Goal: Task Accomplishment & Management: Manage account settings

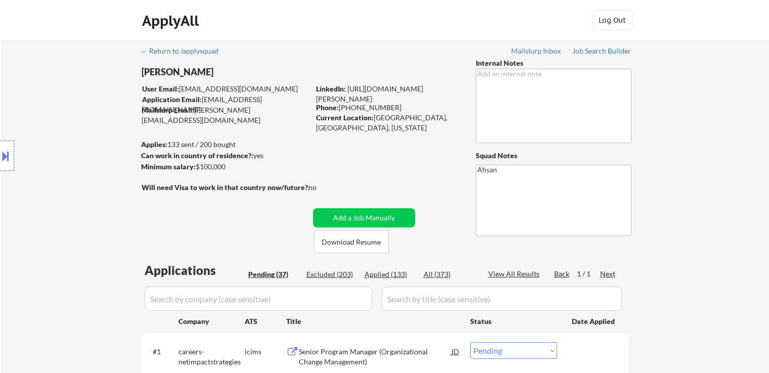
select select ""pending""
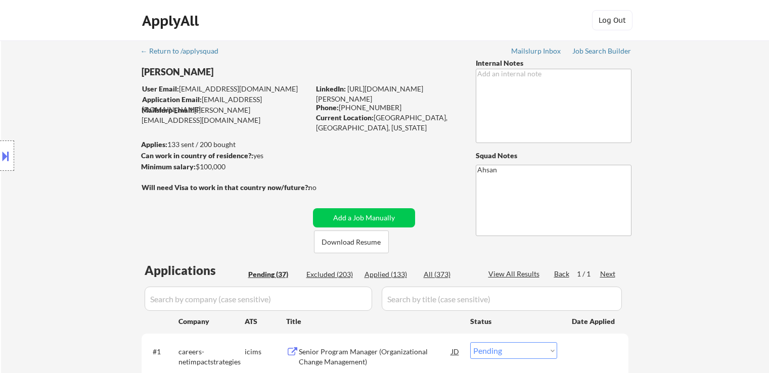
select select ""pending""
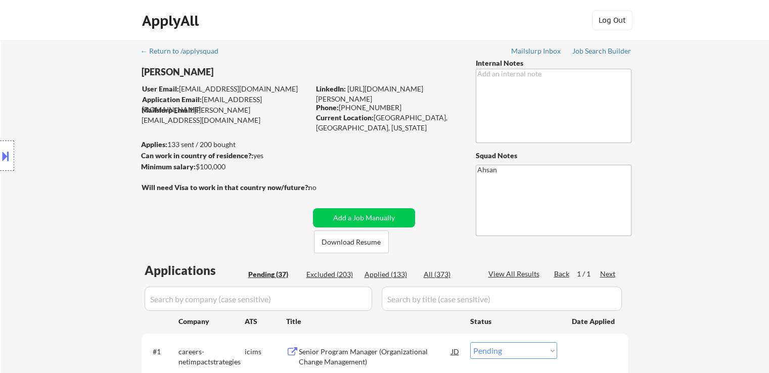
select select ""pending""
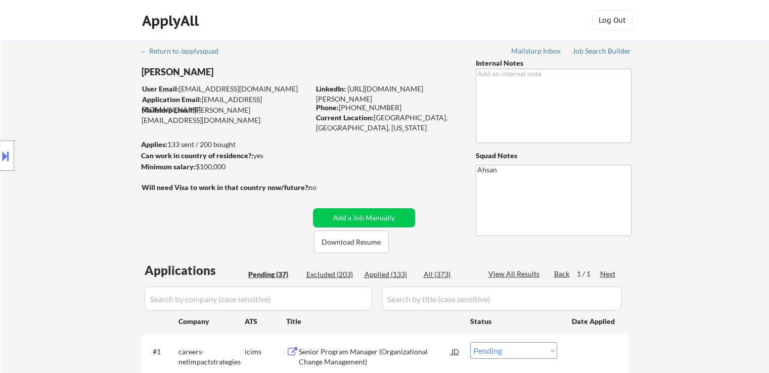
select select ""pending""
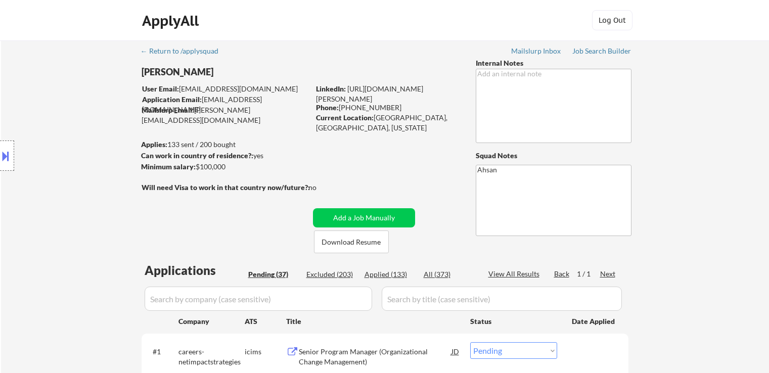
select select ""pending""
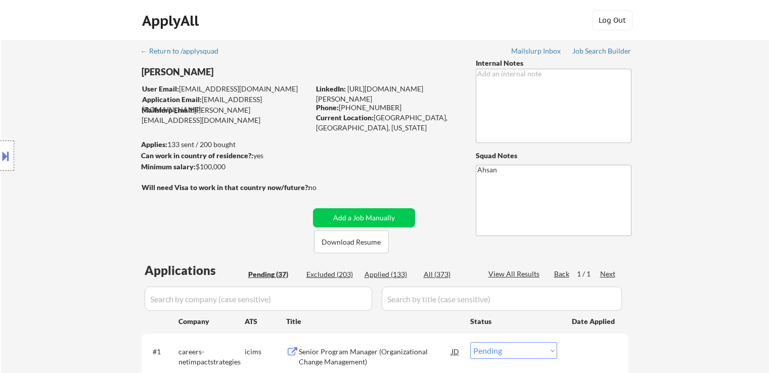
select select ""pending""
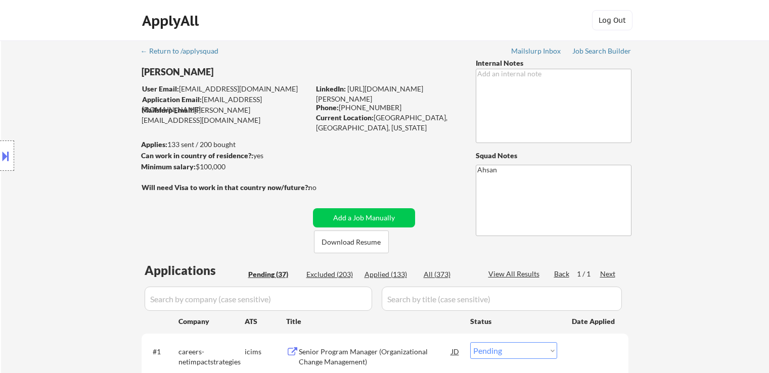
select select ""pending""
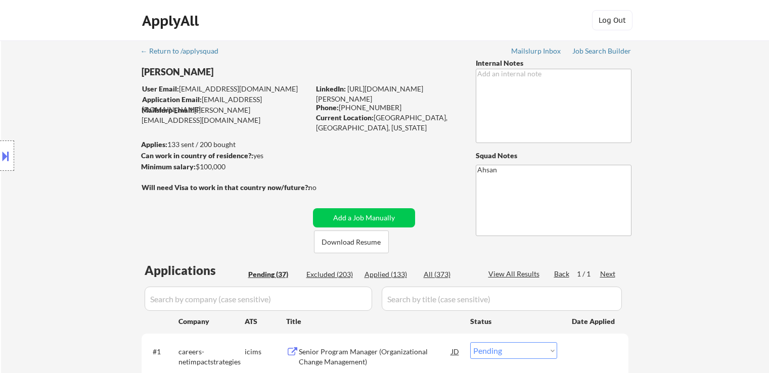
select select ""pending""
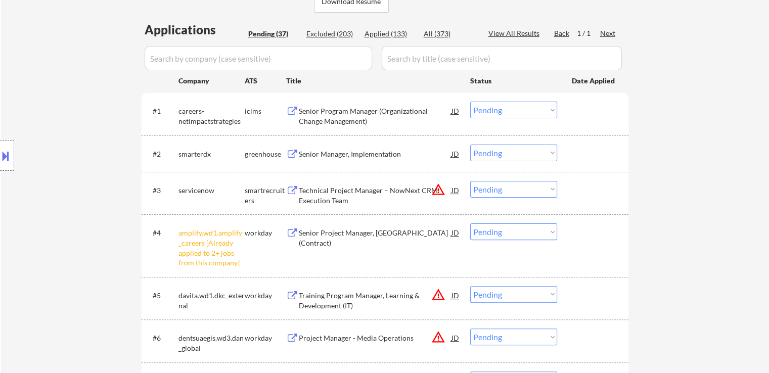
scroll to position [303, 0]
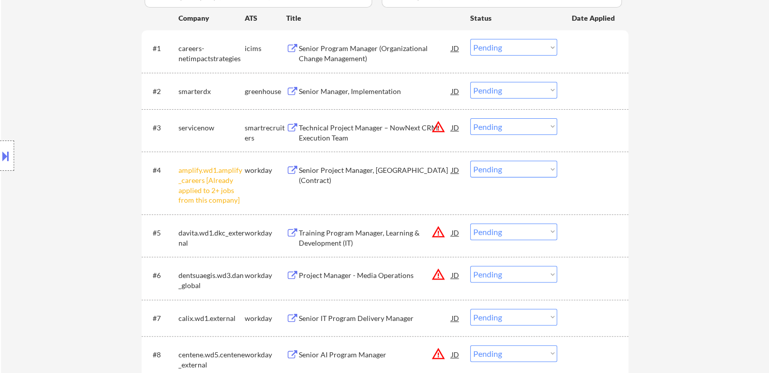
click at [523, 164] on select "Choose an option... Pending Applied Excluded (Questions) Excluded (Expired) Exc…" at bounding box center [513, 169] width 87 height 17
click at [470, 161] on select "Choose an option... Pending Applied Excluded (Questions) Excluded (Expired) Exc…" at bounding box center [513, 169] width 87 height 17
click at [301, 92] on div "Senior Manager, Implementation" at bounding box center [375, 91] width 153 height 10
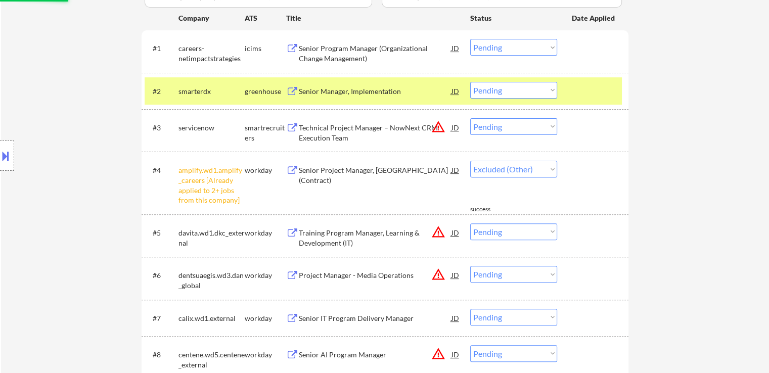
select select ""pending""
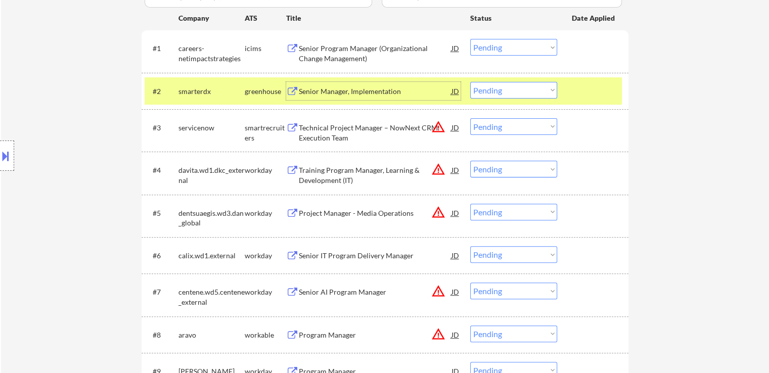
click at [514, 93] on select "Choose an option... Pending Applied Excluded (Questions) Excluded (Expired) Exc…" at bounding box center [513, 90] width 87 height 17
click at [470, 82] on select "Choose an option... Pending Applied Excluded (Questions) Excluded (Expired) Exc…" at bounding box center [513, 90] width 87 height 17
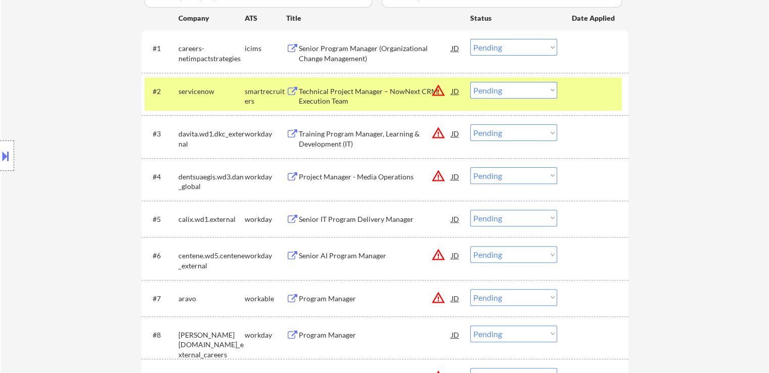
click at [497, 94] on select "Choose an option... Pending Applied Excluded (Questions) Excluded (Expired) Exc…" at bounding box center [513, 90] width 87 height 17
click at [470, 82] on select "Choose an option... Pending Applied Excluded (Questions) Excluded (Expired) Exc…" at bounding box center [513, 90] width 87 height 17
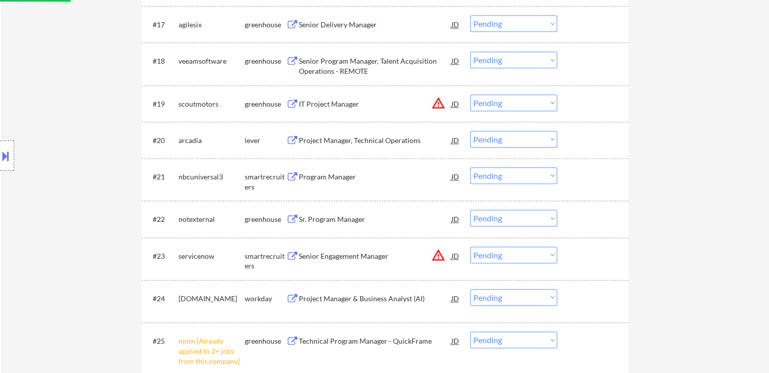
select select ""pending""
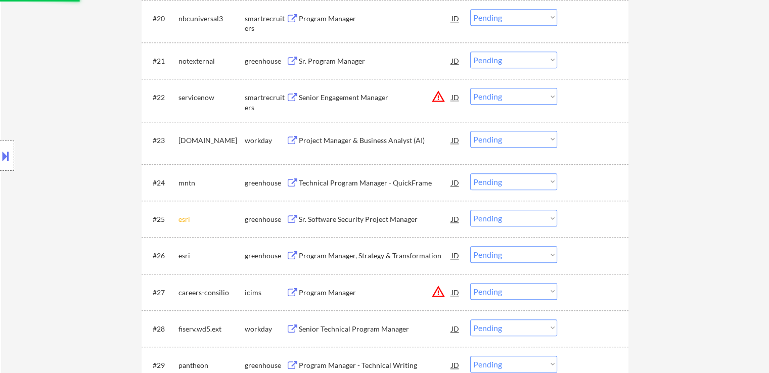
scroll to position [1112, 0]
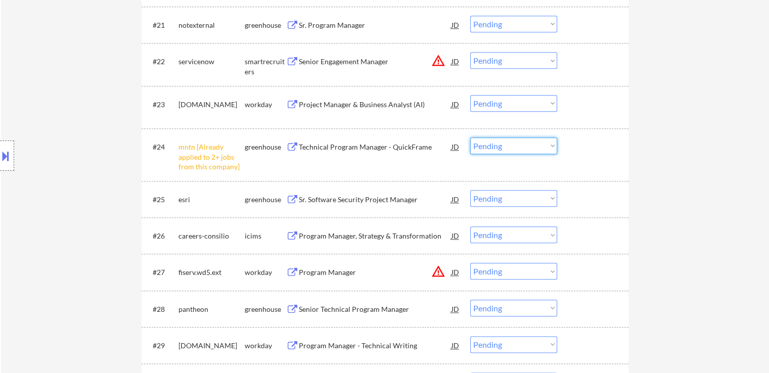
click at [513, 147] on select "Choose an option... Pending Applied Excluded (Questions) Excluded (Expired) Exc…" at bounding box center [513, 146] width 87 height 17
click at [470, 138] on select "Choose an option... Pending Applied Excluded (Questions) Excluded (Expired) Exc…" at bounding box center [513, 146] width 87 height 17
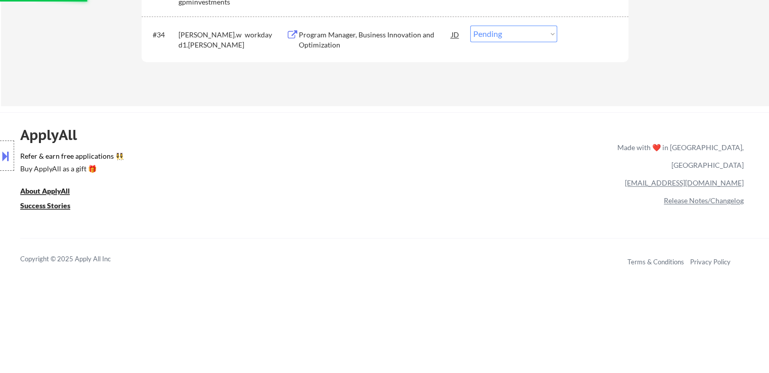
select select ""pending""
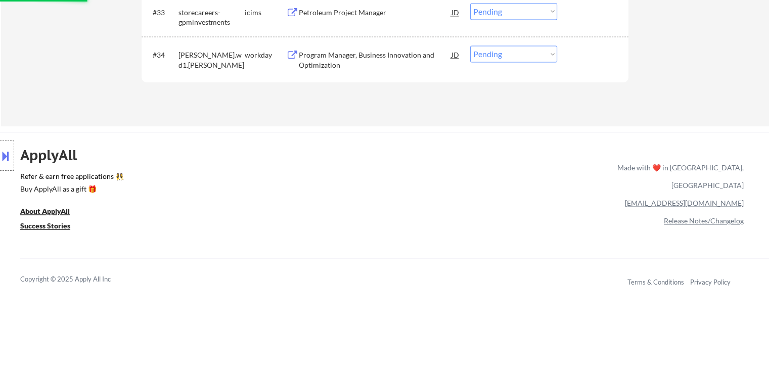
scroll to position [1365, 0]
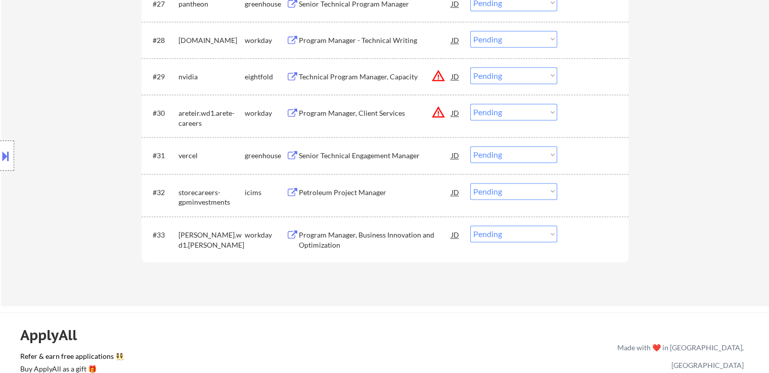
click at [356, 157] on div "Senior Technical Engagement Manager" at bounding box center [375, 156] width 153 height 10
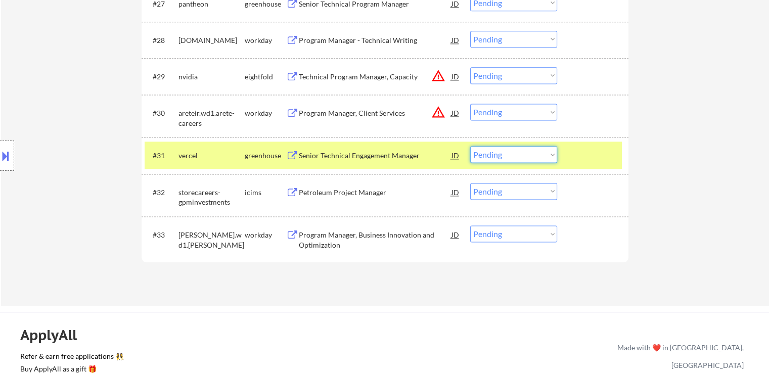
click at [498, 151] on select "Choose an option... Pending Applied Excluded (Questions) Excluded (Expired) Exc…" at bounding box center [513, 154] width 87 height 17
click at [470, 146] on select "Choose an option... Pending Applied Excluded (Questions) Excluded (Expired) Exc…" at bounding box center [513, 154] width 87 height 17
click at [533, 159] on select "Choose an option... Pending Applied Excluded (Questions) Excluded (Expired) Exc…" at bounding box center [513, 154] width 87 height 17
select select ""excluded""
click at [470, 146] on select "Choose an option... Pending Applied Excluded (Questions) Excluded (Expired) Exc…" at bounding box center [513, 154] width 87 height 17
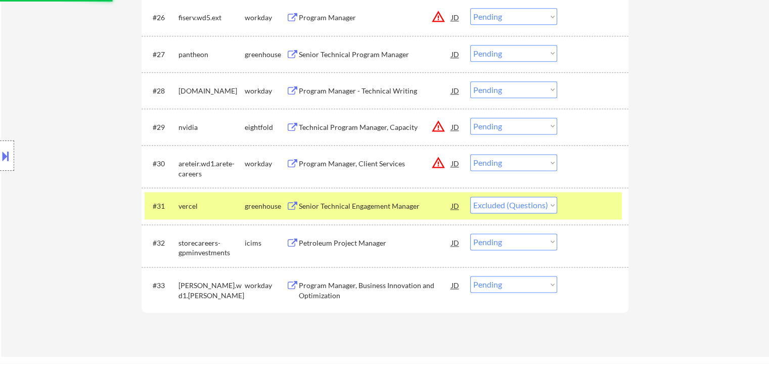
scroll to position [1264, 0]
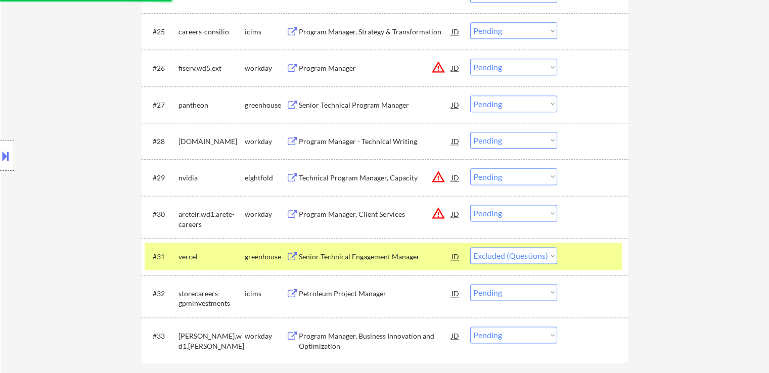
click at [297, 106] on button at bounding box center [292, 106] width 13 height 10
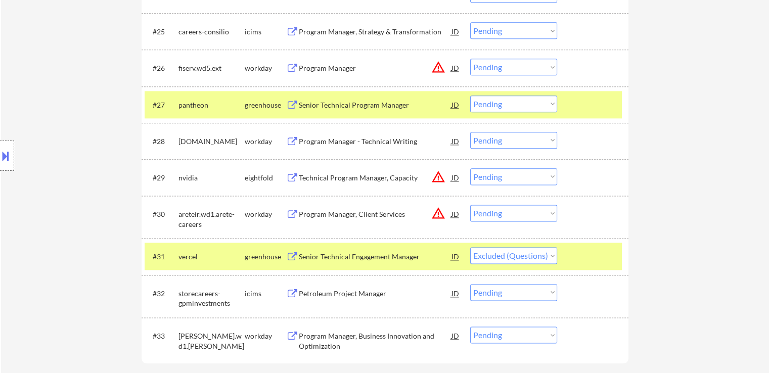
select select ""pending""
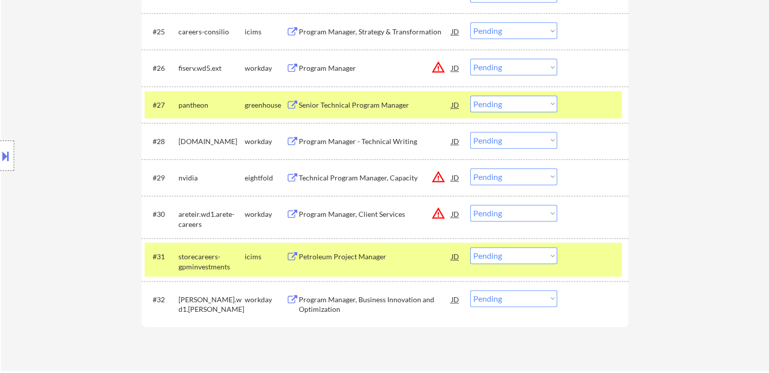
click at [0, 150] on button at bounding box center [5, 156] width 11 height 17
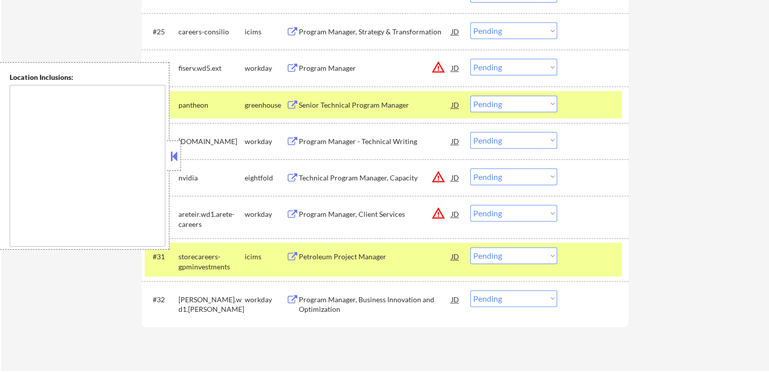
click at [85, 117] on textarea at bounding box center [88, 166] width 156 height 162
click at [499, 106] on select "Choose an option... Pending Applied Excluded (Questions) Excluded (Expired) Exc…" at bounding box center [513, 104] width 87 height 17
click at [470, 96] on select "Choose an option... Pending Applied Excluded (Questions) Excluded (Expired) Exc…" at bounding box center [513, 104] width 87 height 17
select select ""pending""
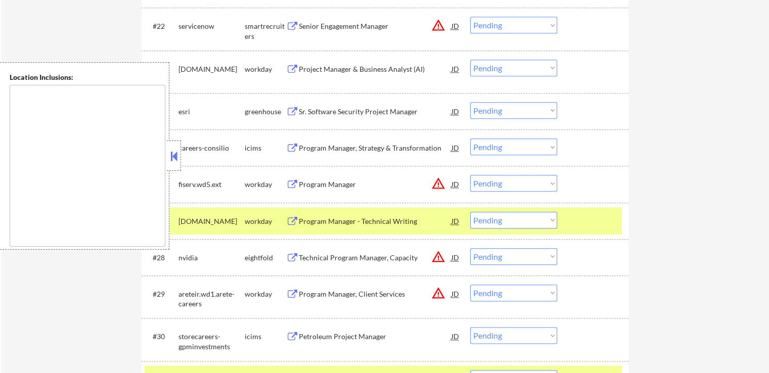
scroll to position [1163, 0]
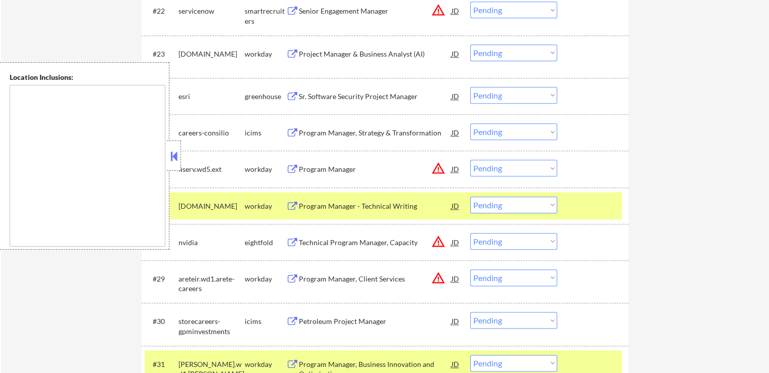
click at [321, 95] on div "Sr. Software Security Project Manager" at bounding box center [375, 97] width 153 height 10
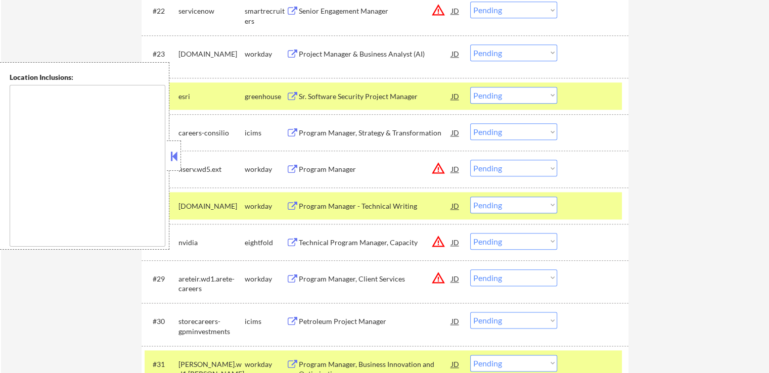
scroll to position [1112, 0]
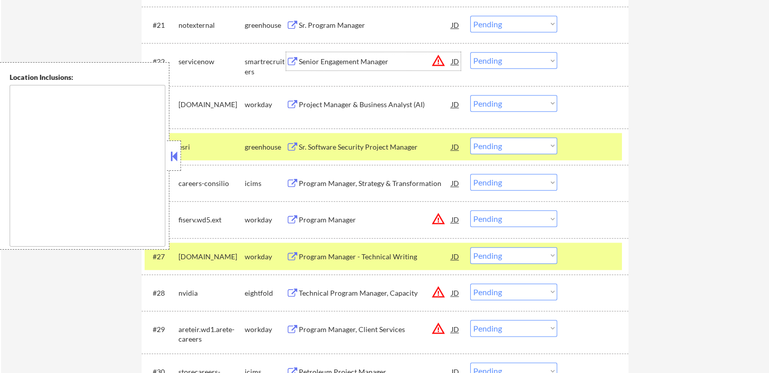
click at [311, 57] on div "Senior Engagement Manager" at bounding box center [375, 62] width 153 height 10
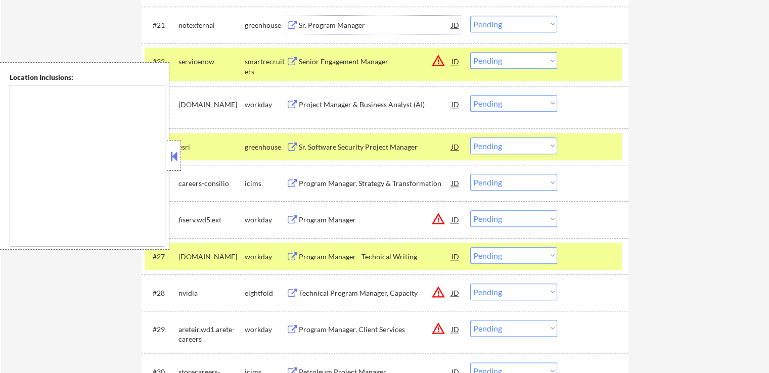
click at [310, 22] on div "Sr. Program Manager" at bounding box center [375, 25] width 153 height 10
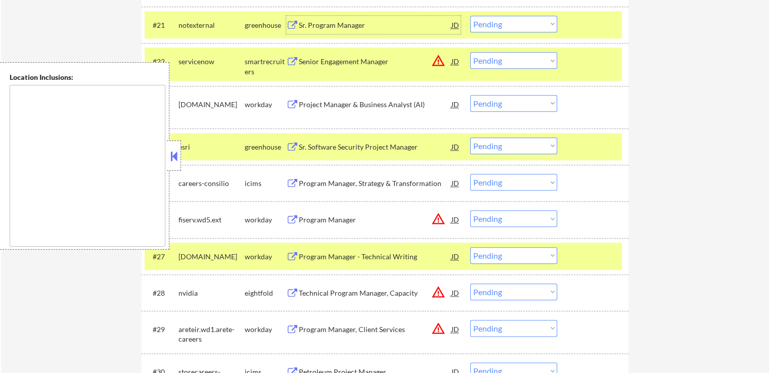
click at [174, 151] on button at bounding box center [173, 156] width 11 height 15
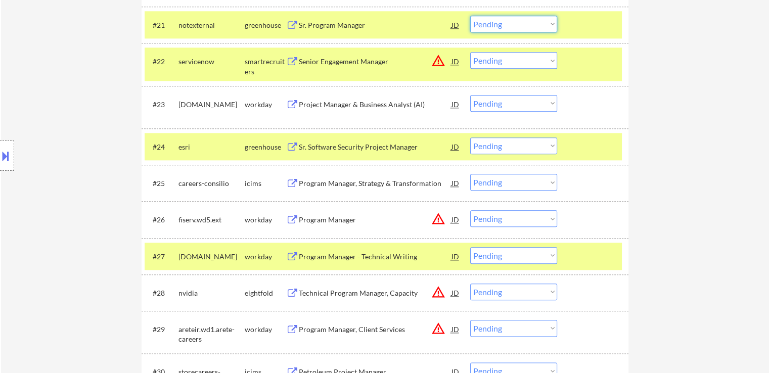
click at [516, 25] on select "Choose an option... Pending Applied Excluded (Questions) Excluded (Expired) Exc…" at bounding box center [513, 24] width 87 height 17
click at [470, 16] on select "Choose an option... Pending Applied Excluded (Questions) Excluded (Expired) Exc…" at bounding box center [513, 24] width 87 height 17
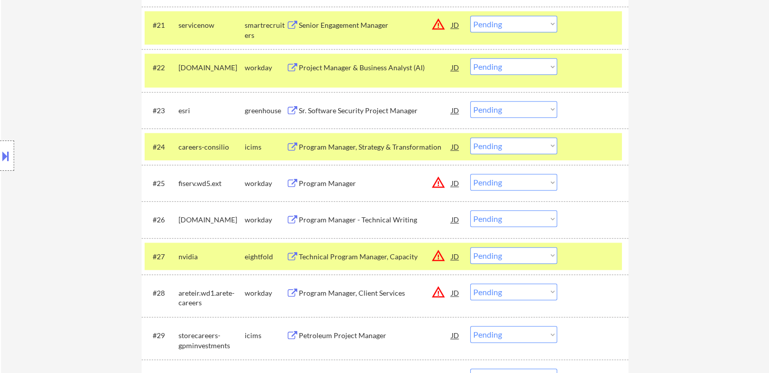
drag, startPoint x: 516, startPoint y: 24, endPoint x: 514, endPoint y: 29, distance: 5.7
click at [516, 24] on select "Choose an option... Pending Applied Excluded (Questions) Excluded (Expired) Exc…" at bounding box center [513, 24] width 87 height 17
click at [470, 16] on select "Choose an option... Pending Applied Excluded (Questions) Excluded (Expired) Exc…" at bounding box center [513, 24] width 87 height 17
select select ""pending""
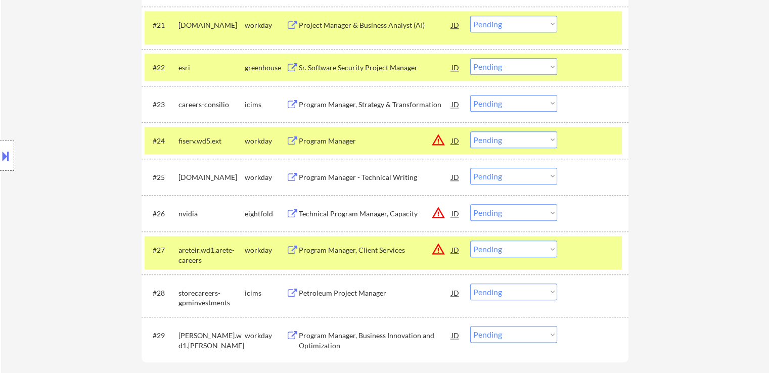
click at [486, 62] on select "Choose an option... Pending Applied Excluded (Questions) Excluded (Expired) Exc…" at bounding box center [513, 66] width 87 height 17
click at [470, 58] on select "Choose an option... Pending Applied Excluded (Questions) Excluded (Expired) Exc…" at bounding box center [513, 66] width 87 height 17
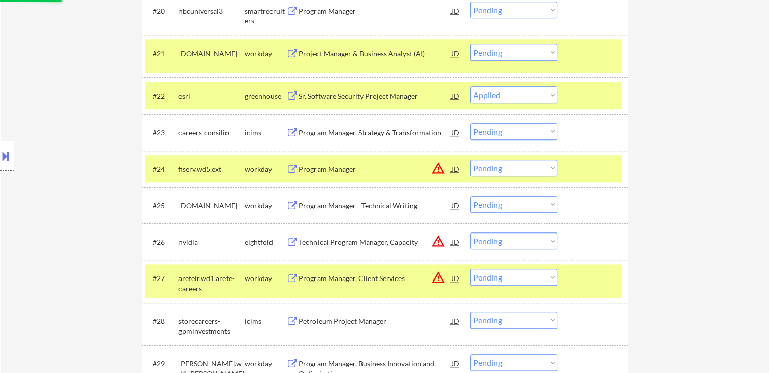
scroll to position [1011, 0]
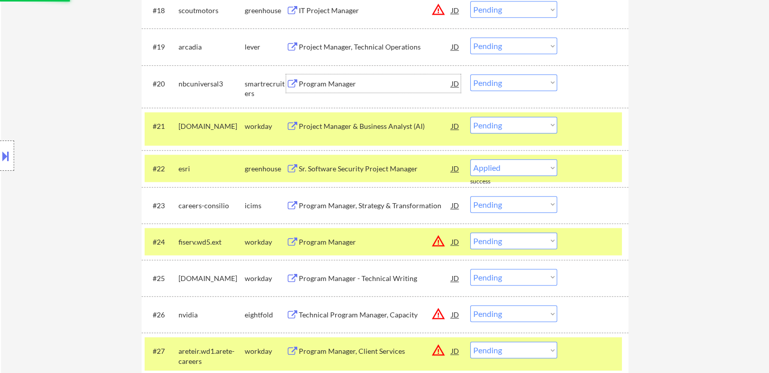
click at [303, 83] on div "Program Manager" at bounding box center [375, 84] width 153 height 10
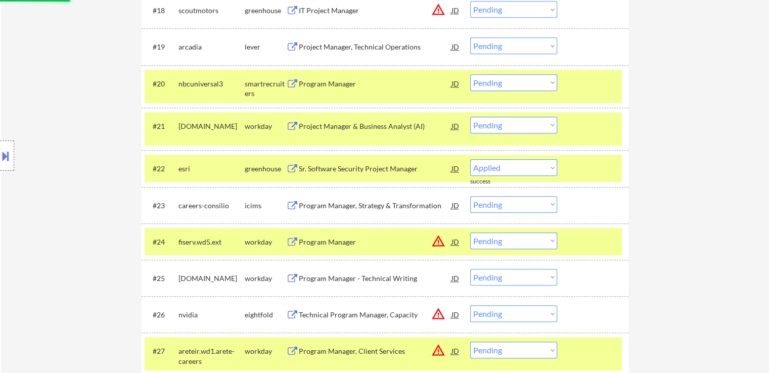
select select ""pending""
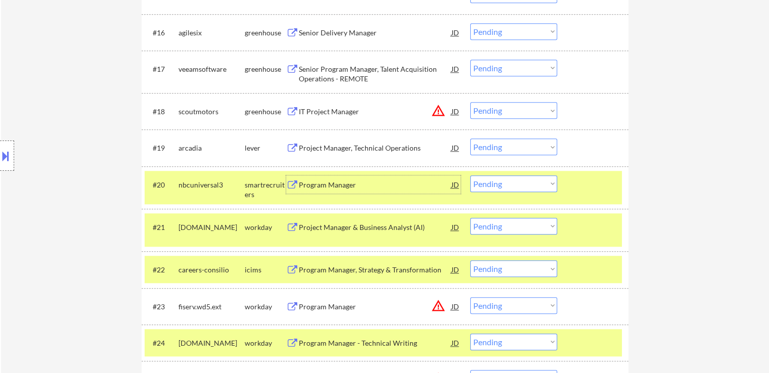
scroll to position [860, 0]
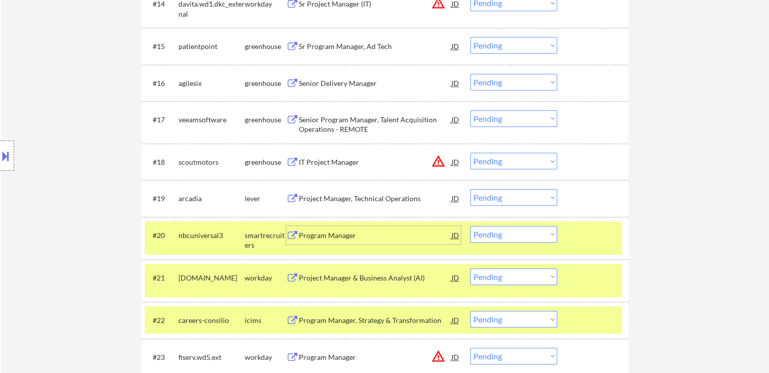
click at [334, 197] on div "Project Manager, Technical Operations" at bounding box center [375, 199] width 153 height 10
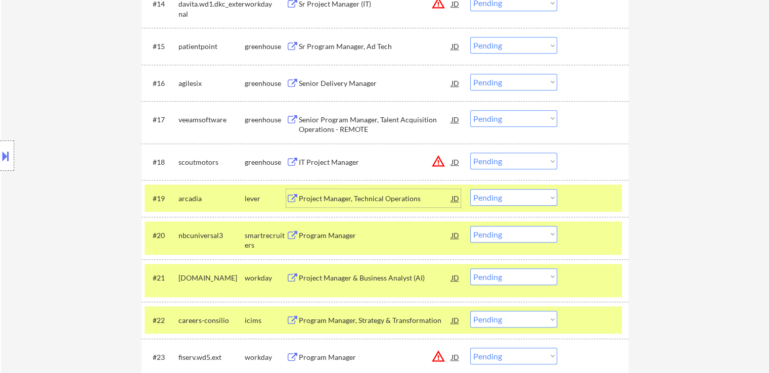
click at [340, 162] on div "IT Project Manager" at bounding box center [375, 162] width 153 height 10
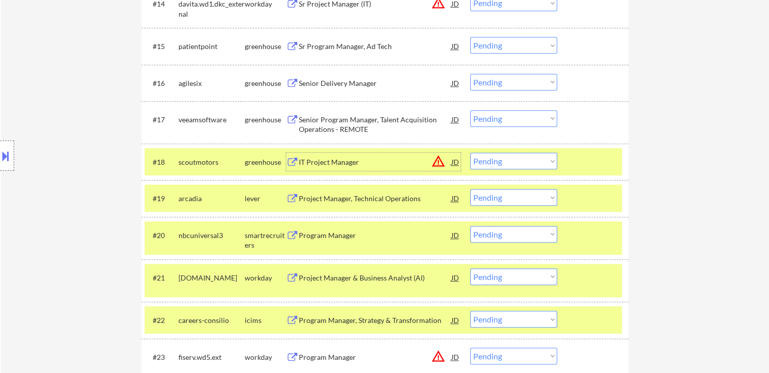
click at [501, 196] on select "Choose an option... Pending Applied Excluded (Questions) Excluded (Expired) Exc…" at bounding box center [513, 197] width 87 height 17
click at [470, 189] on select "Choose an option... Pending Applied Excluded (Questions) Excluded (Expired) Exc…" at bounding box center [513, 197] width 87 height 17
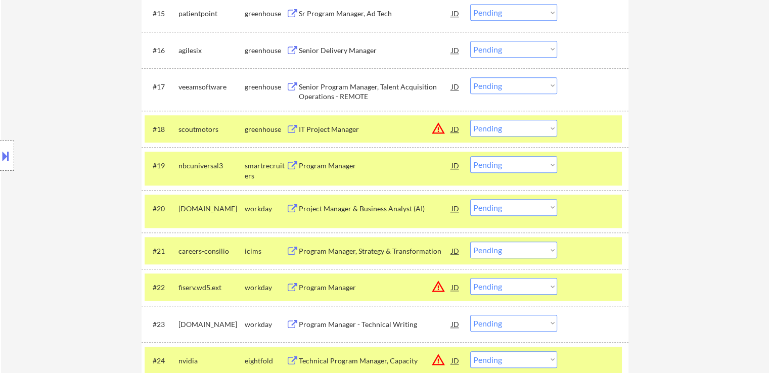
scroll to position [910, 0]
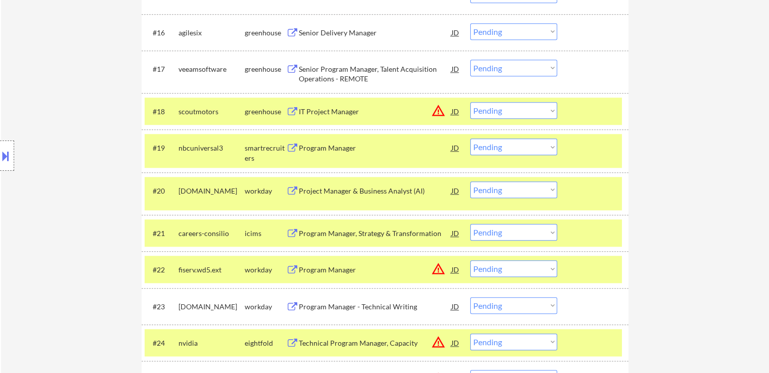
click at [493, 150] on select "Choose an option... Pending Applied Excluded (Questions) Excluded (Expired) Exc…" at bounding box center [513, 147] width 87 height 17
click at [470, 139] on select "Choose an option... Pending Applied Excluded (Questions) Excluded (Expired) Exc…" at bounding box center [513, 147] width 87 height 17
select select ""pending""
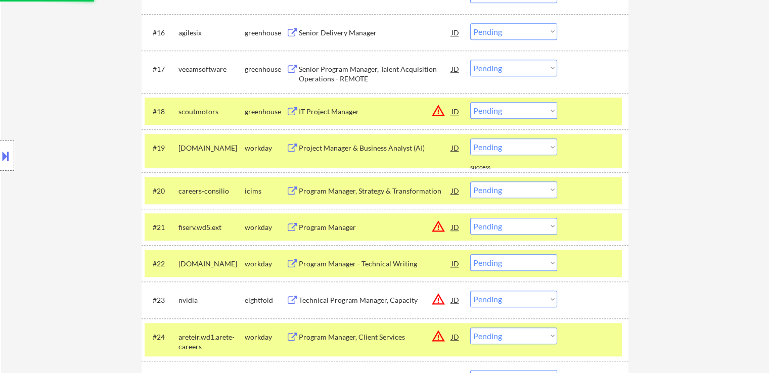
click at [500, 108] on select "Choose an option... Pending Applied Excluded (Questions) Excluded (Expired) Exc…" at bounding box center [513, 110] width 87 height 17
click at [470, 102] on select "Choose an option... Pending Applied Excluded (Questions) Excluded (Expired) Exc…" at bounding box center [513, 110] width 87 height 17
select select ""pending""
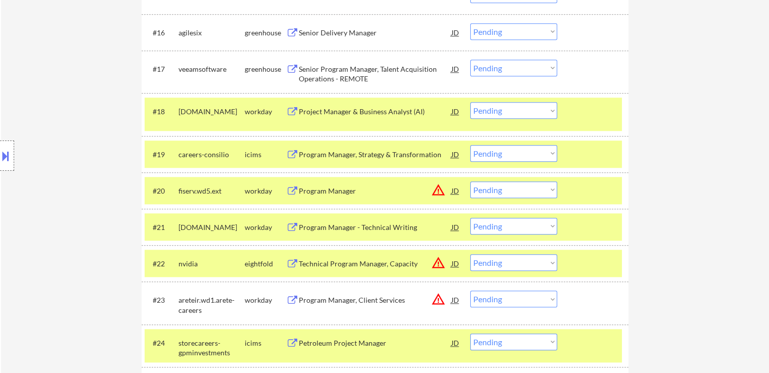
click at [319, 68] on div "Senior Program Manager, Talent Acquisition Operations - REMOTE" at bounding box center [375, 74] width 153 height 20
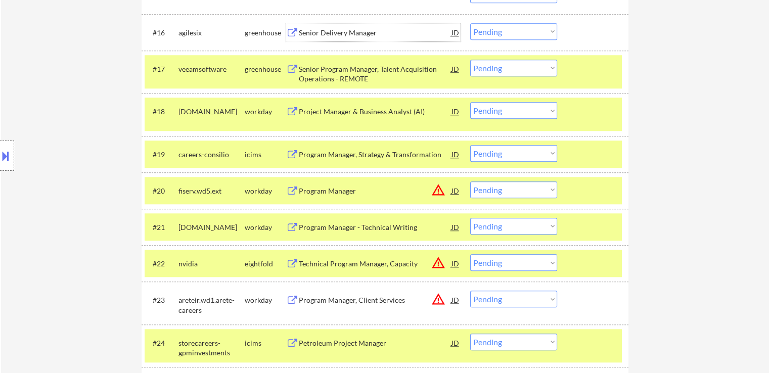
click at [330, 28] on div "Senior Delivery Manager" at bounding box center [375, 33] width 153 height 10
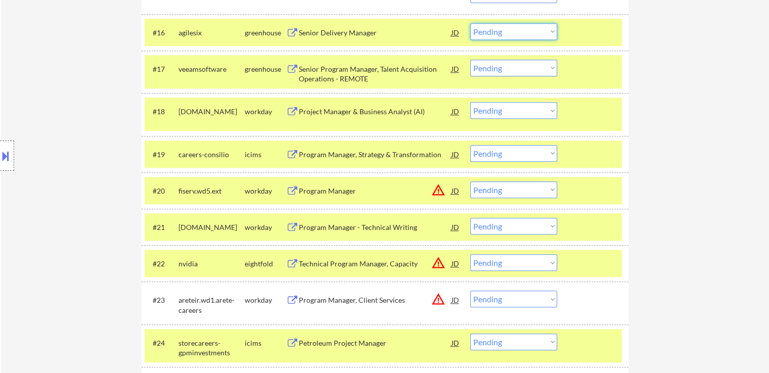
click at [511, 31] on select "Choose an option... Pending Applied Excluded (Questions) Excluded (Expired) Exc…" at bounding box center [513, 31] width 87 height 17
click at [470, 23] on select "Choose an option... Pending Applied Excluded (Questions) Excluded (Expired) Exc…" at bounding box center [513, 31] width 87 height 17
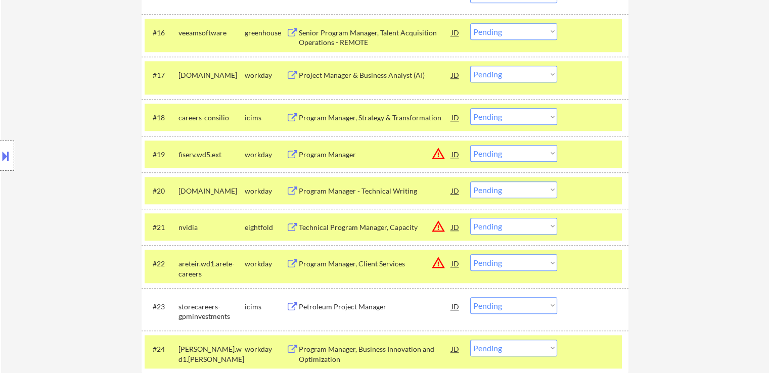
scroll to position [860, 0]
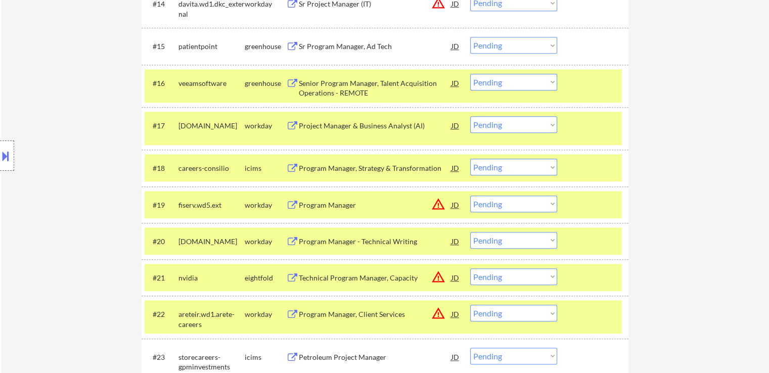
click at [518, 79] on select "Choose an option... Pending Applied Excluded (Questions) Excluded (Expired) Exc…" at bounding box center [513, 82] width 87 height 17
click at [470, 74] on select "Choose an option... Pending Applied Excluded (Questions) Excluded (Expired) Exc…" at bounding box center [513, 82] width 87 height 17
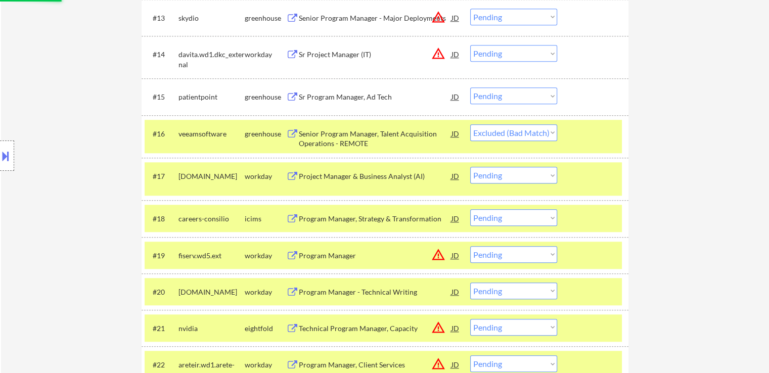
scroll to position [809, 0]
click at [340, 94] on div "Sr Program Manager, Ad Tech" at bounding box center [375, 97] width 153 height 10
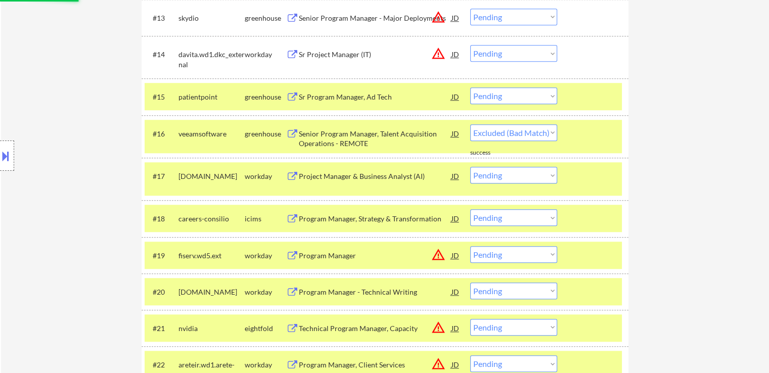
select select ""pending""
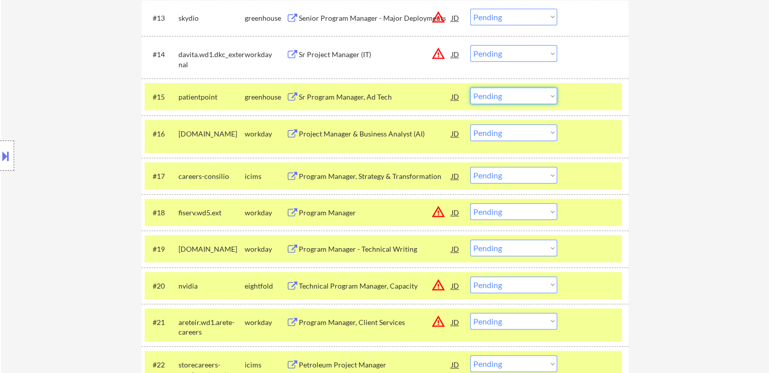
click at [518, 94] on select "Choose an option... Pending Applied Excluded (Questions) Excluded (Expired) Exc…" at bounding box center [513, 95] width 87 height 17
click at [470, 87] on select "Choose an option... Pending Applied Excluded (Questions) Excluded (Expired) Exc…" at bounding box center [513, 95] width 87 height 17
click at [597, 136] on div at bounding box center [594, 133] width 44 height 18
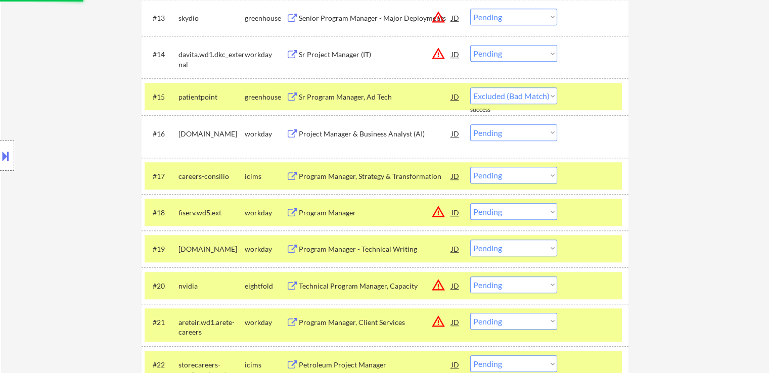
select select ""pending""
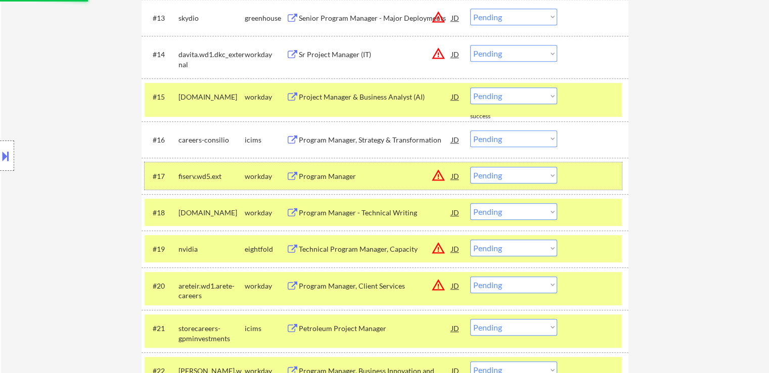
click at [591, 180] on div at bounding box center [594, 176] width 44 height 18
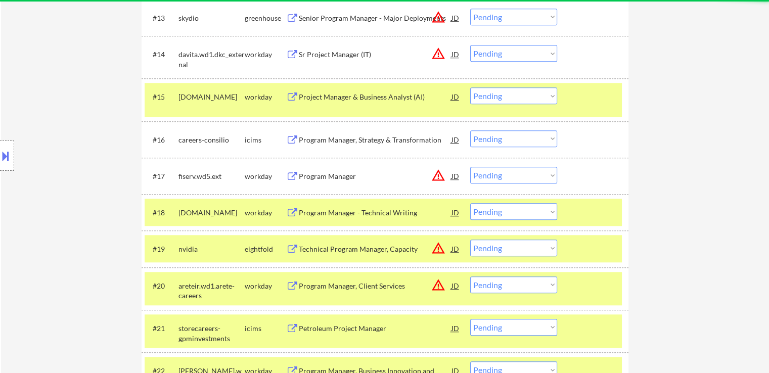
click at [587, 206] on div at bounding box center [594, 212] width 44 height 18
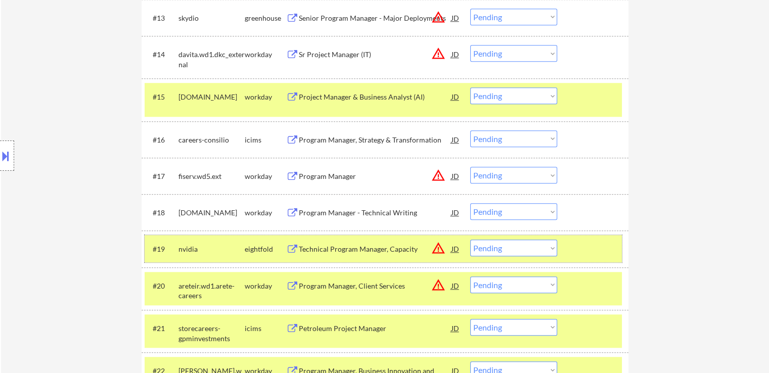
click at [600, 256] on div at bounding box center [594, 249] width 44 height 18
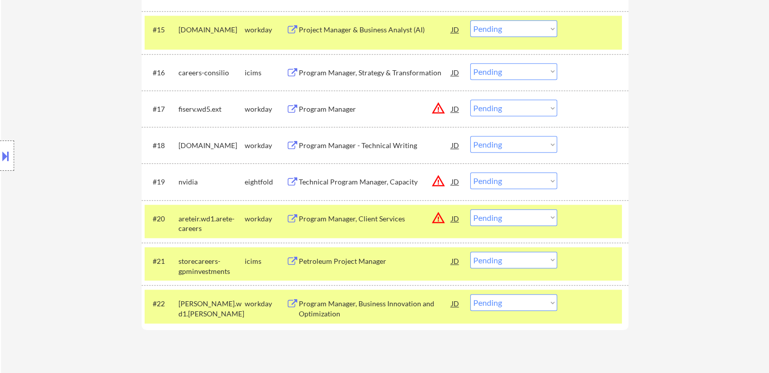
scroll to position [961, 0]
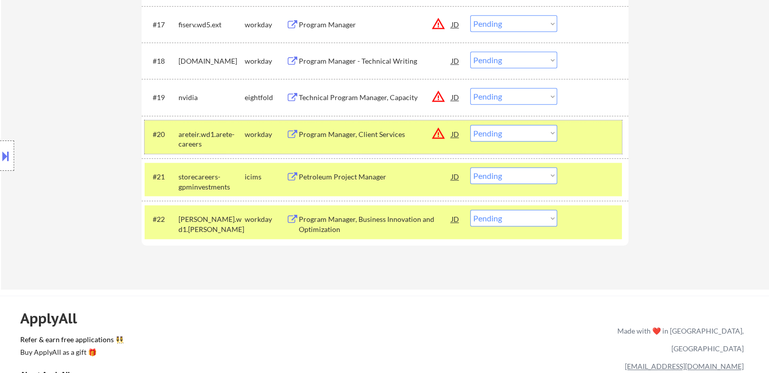
click at [582, 133] on div at bounding box center [594, 134] width 44 height 18
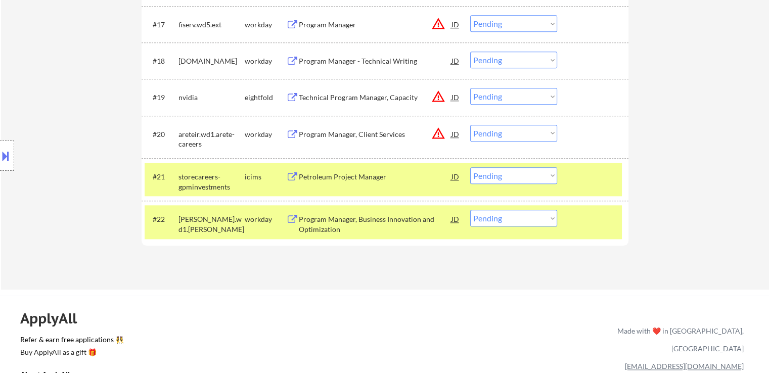
click at [593, 174] on div at bounding box center [594, 176] width 44 height 18
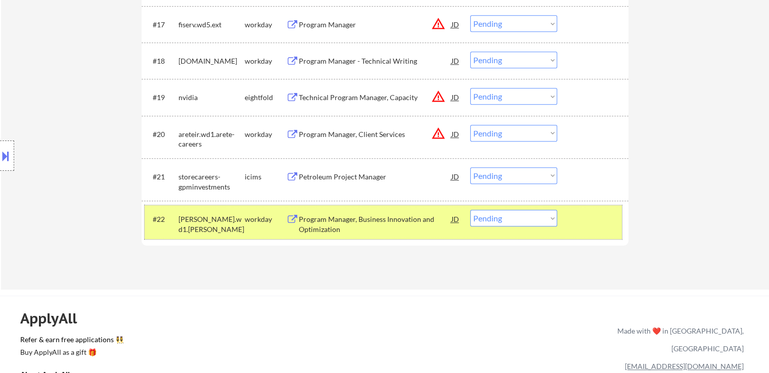
click at [599, 217] on div at bounding box center [594, 219] width 44 height 18
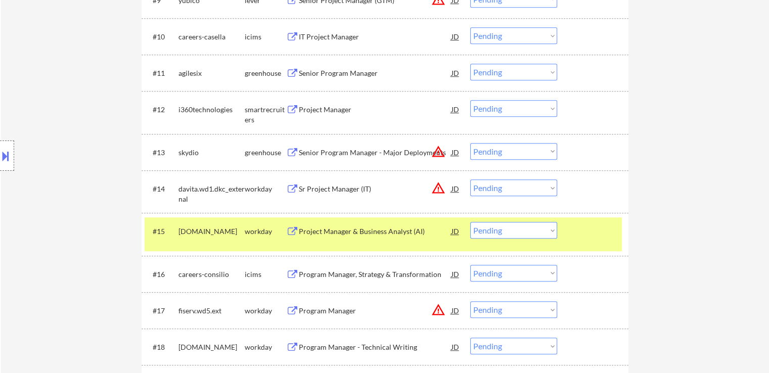
scroll to position [657, 0]
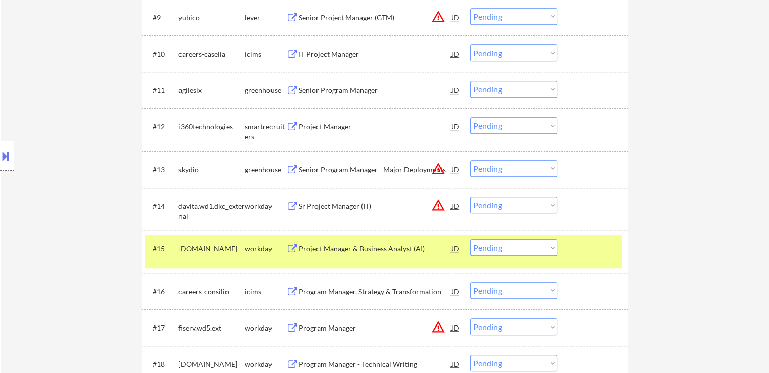
click at [302, 171] on div "Senior Program Manager - Major Deployments" at bounding box center [375, 170] width 153 height 10
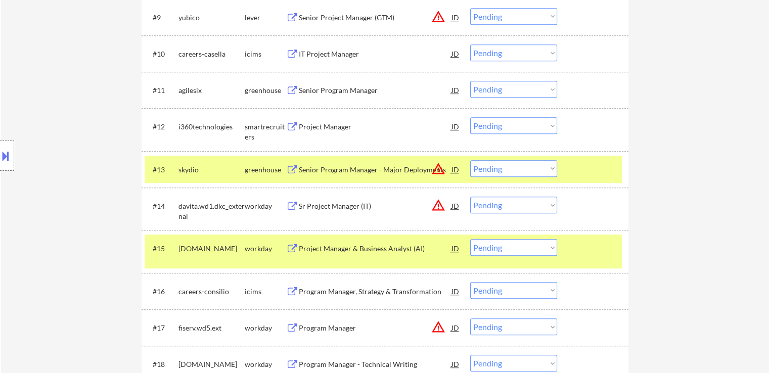
click at [294, 131] on button at bounding box center [292, 127] width 13 height 10
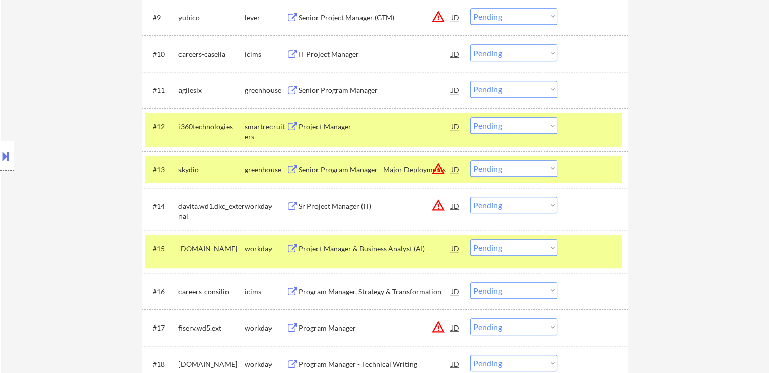
click at [292, 89] on button at bounding box center [292, 91] width 13 height 10
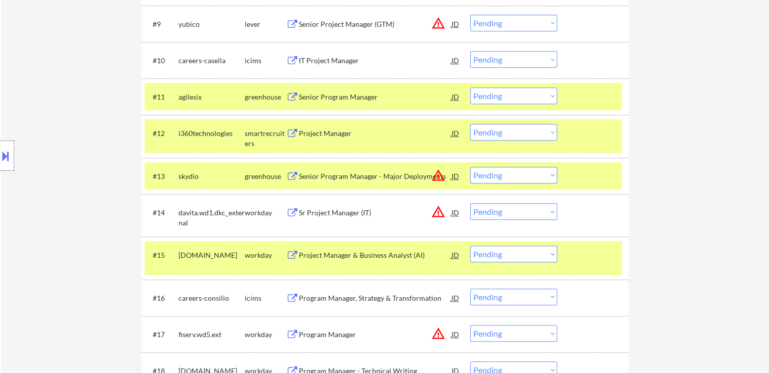
scroll to position [607, 0]
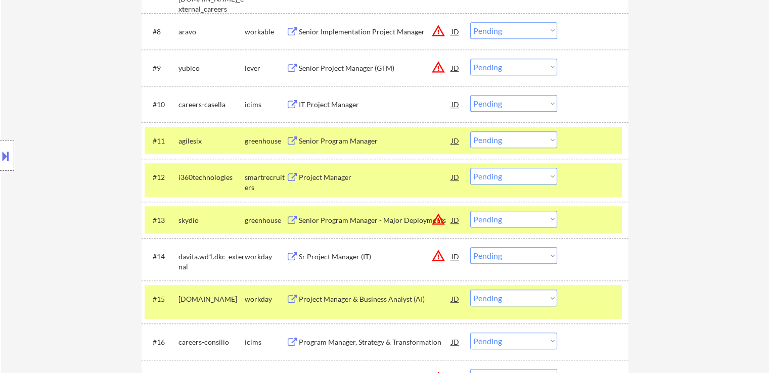
click at [298, 69] on button at bounding box center [292, 69] width 13 height 10
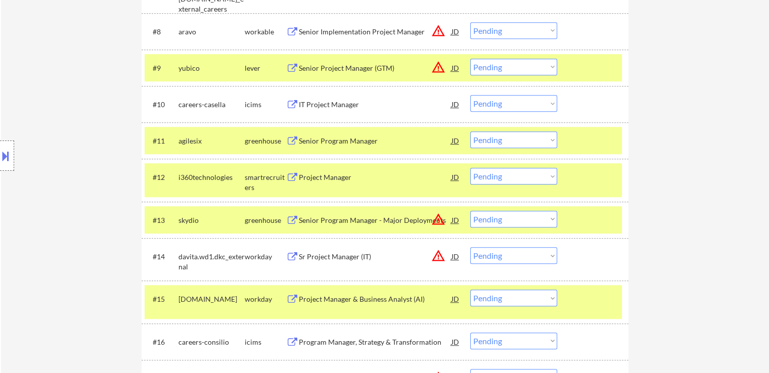
click at [292, 33] on button at bounding box center [292, 32] width 13 height 10
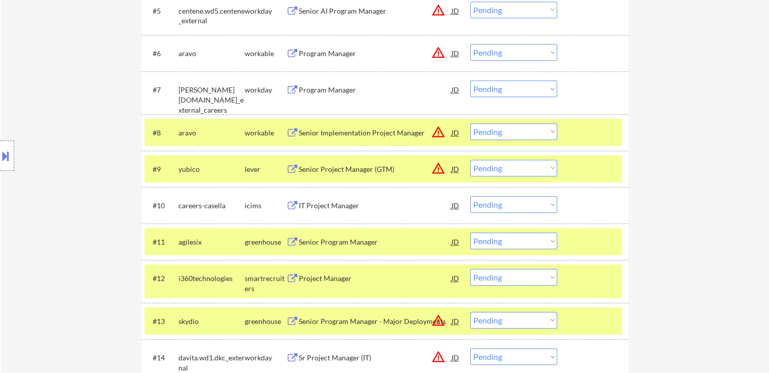
scroll to position [404, 0]
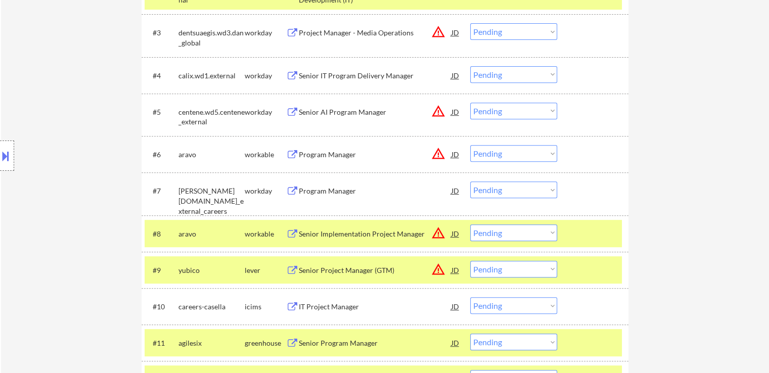
click at [303, 156] on div "Program Manager" at bounding box center [375, 155] width 153 height 10
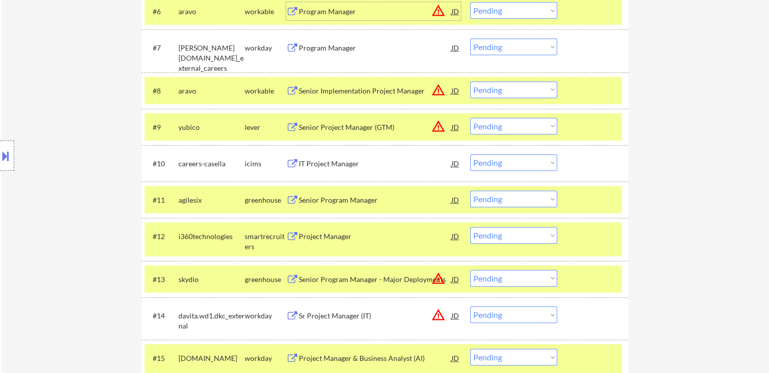
scroll to position [607, 0]
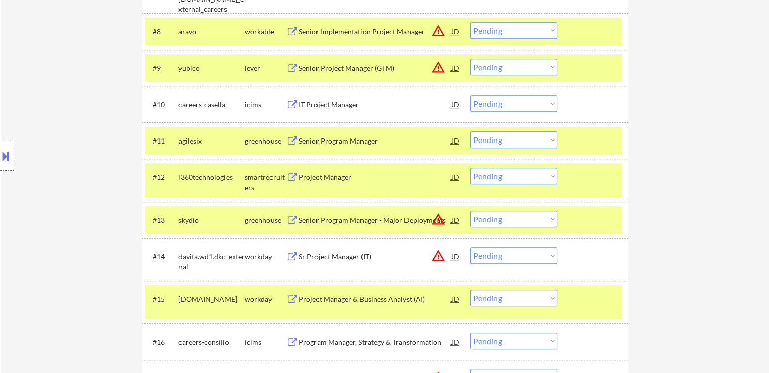
click at [509, 182] on select "Choose an option... Pending Applied Excluded (Questions) Excluded (Expired) Exc…" at bounding box center [513, 176] width 87 height 17
click at [470, 168] on select "Choose an option... Pending Applied Excluded (Questions) Excluded (Expired) Exc…" at bounding box center [513, 176] width 87 height 17
select select ""pending""
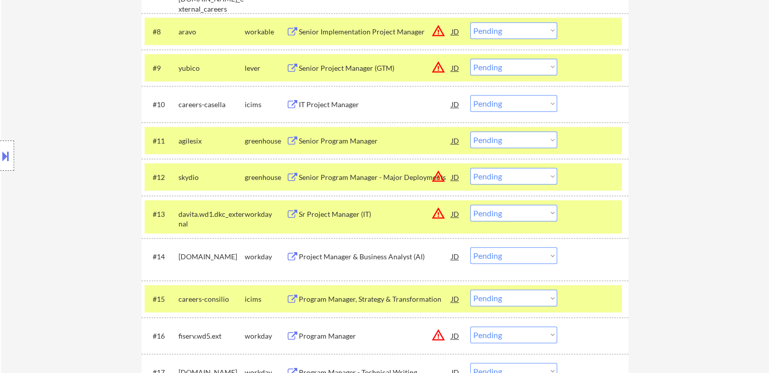
drag, startPoint x: 494, startPoint y: 140, endPoint x: 500, endPoint y: 146, distance: 8.9
click at [494, 140] on select "Choose an option... Pending Applied Excluded (Questions) Excluded (Expired) Exc…" at bounding box center [513, 139] width 87 height 17
click at [470, 131] on select "Choose an option... Pending Applied Excluded (Questions) Excluded (Expired) Exc…" at bounding box center [513, 139] width 87 height 17
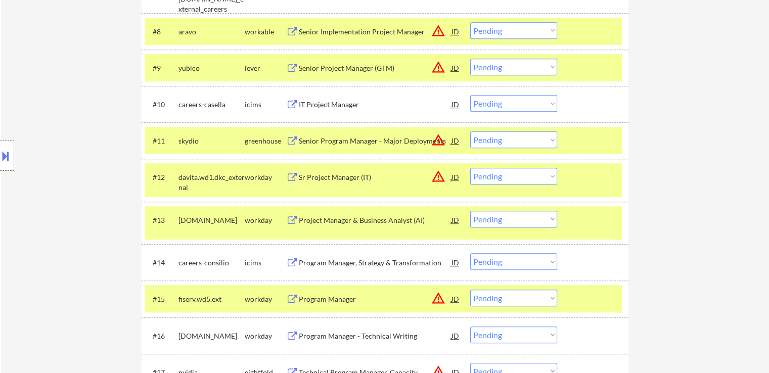
click at [510, 142] on select "Choose an option... Pending Applied Excluded (Questions) Excluded (Expired) Exc…" at bounding box center [513, 139] width 87 height 17
select select ""excluded""
click at [470, 131] on select "Choose an option... Pending Applied Excluded (Questions) Excluded (Expired) Exc…" at bounding box center [513, 139] width 87 height 17
click at [504, 181] on select "Choose an option... Pending Applied Excluded (Questions) Excluded (Expired) Exc…" at bounding box center [513, 176] width 87 height 17
select select ""excluded__location_""
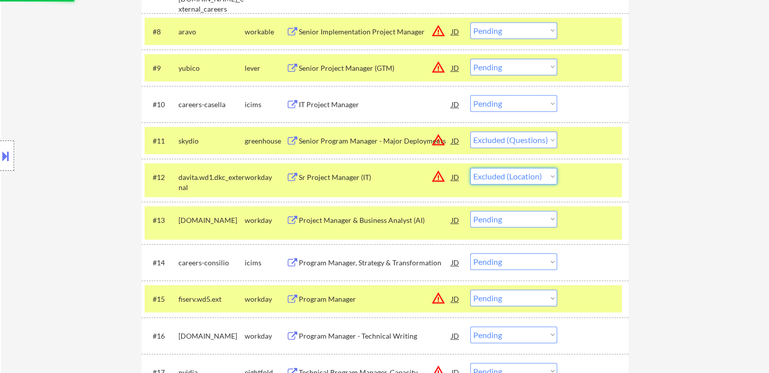
click at [470, 168] on select "Choose an option... Pending Applied Excluded (Questions) Excluded (Expired) Exc…" at bounding box center [513, 176] width 87 height 17
select select ""pending""
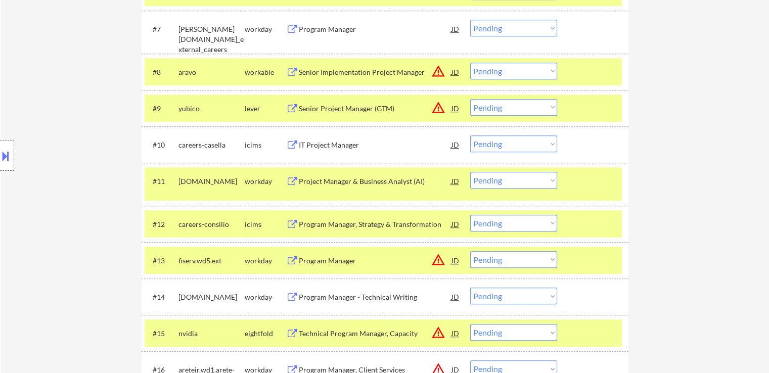
scroll to position [506, 0]
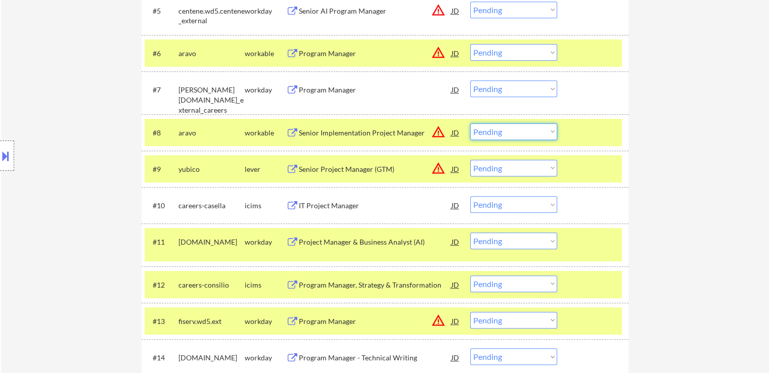
click at [505, 138] on select "Choose an option... Pending Applied Excluded (Questions) Excluded (Expired) Exc…" at bounding box center [513, 131] width 87 height 17
click at [470, 123] on select "Choose an option... Pending Applied Excluded (Questions) Excluded (Expired) Exc…" at bounding box center [513, 131] width 87 height 17
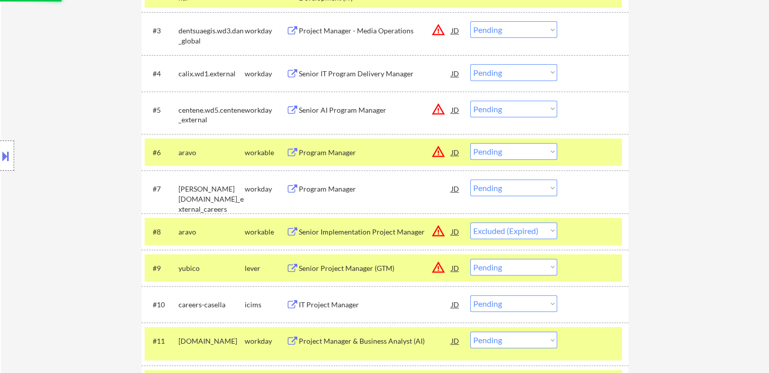
scroll to position [404, 0]
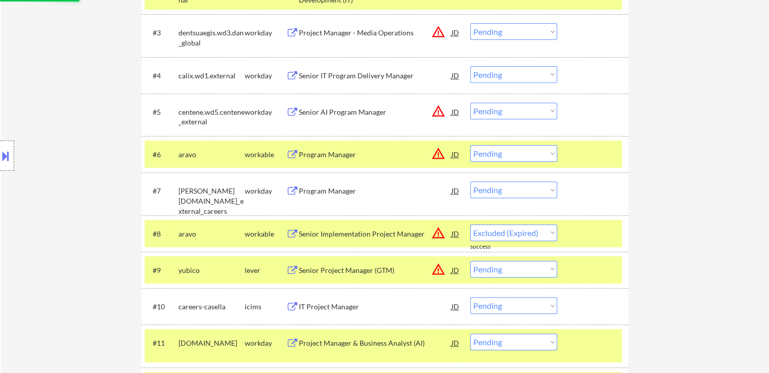
select select ""pending""
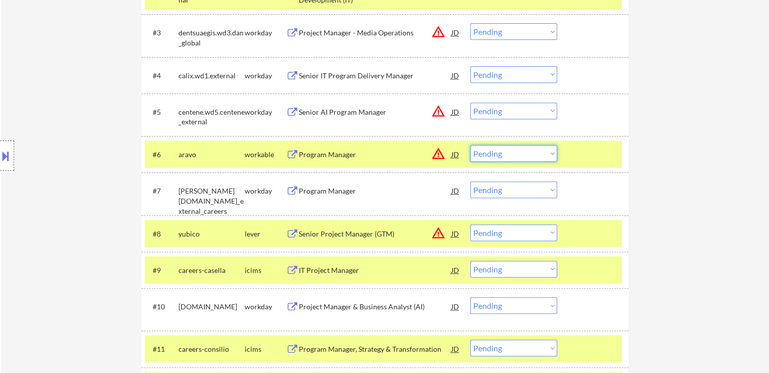
drag, startPoint x: 498, startPoint y: 154, endPoint x: 506, endPoint y: 160, distance: 9.4
click at [499, 154] on select "Choose an option... Pending Applied Excluded (Questions) Excluded (Expired) Exc…" at bounding box center [513, 153] width 87 height 17
click at [470, 145] on select "Choose an option... Pending Applied Excluded (Questions) Excluded (Expired) Exc…" at bounding box center [513, 153] width 87 height 17
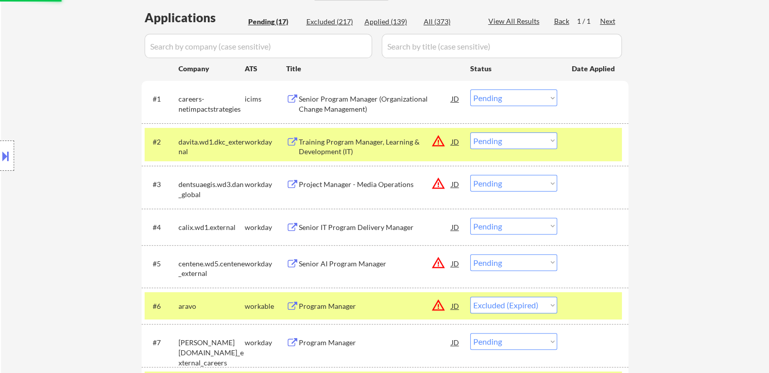
scroll to position [253, 0]
select select ""pending""
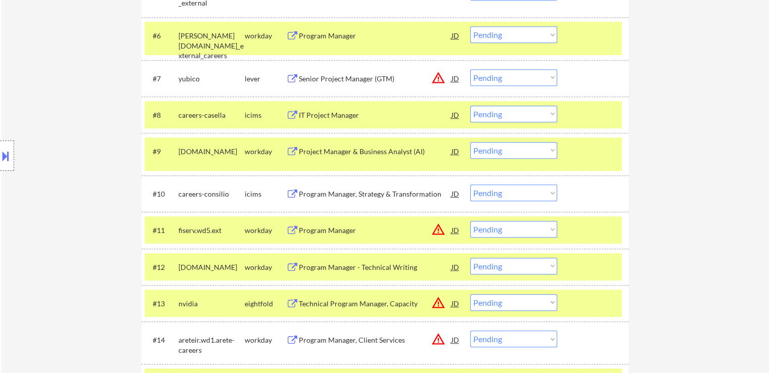
scroll to position [506, 0]
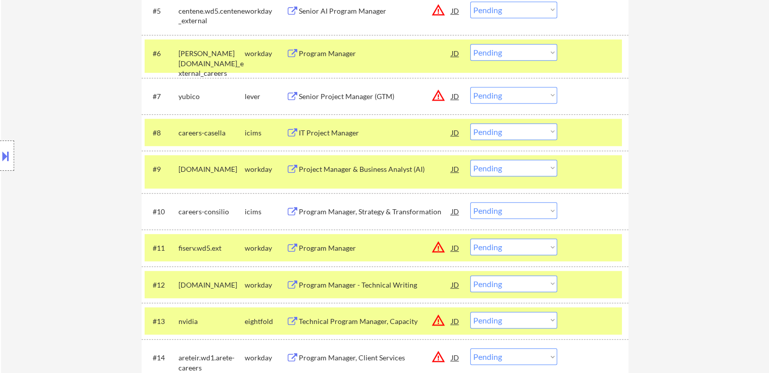
click at [512, 95] on select "Choose an option... Pending Applied Excluded (Questions) Excluded (Expired) Exc…" at bounding box center [513, 95] width 87 height 17
click at [470, 87] on select "Choose an option... Pending Applied Excluded (Questions) Excluded (Expired) Exc…" at bounding box center [513, 95] width 87 height 17
select select ""pending""
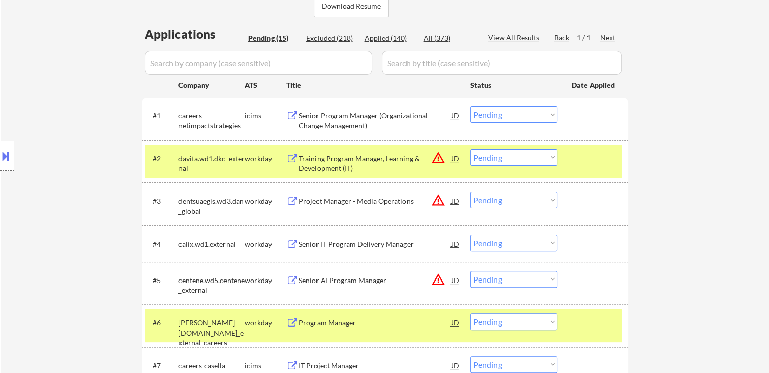
scroll to position [253, 0]
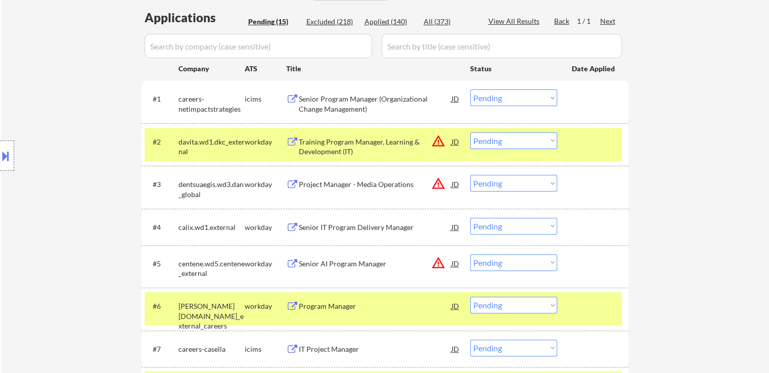
click at [627, 137] on div "#2 davita.wd1.dkc_external workday Training Program Manager, Learning & Develop…" at bounding box center [385, 144] width 487 height 42
click at [587, 147] on div at bounding box center [594, 141] width 44 height 18
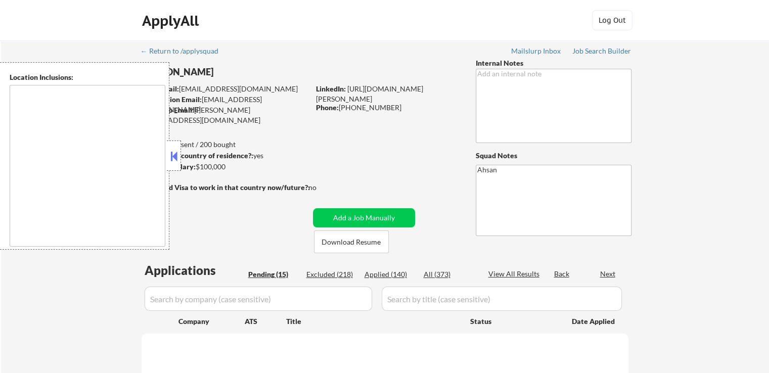
select select ""pending""
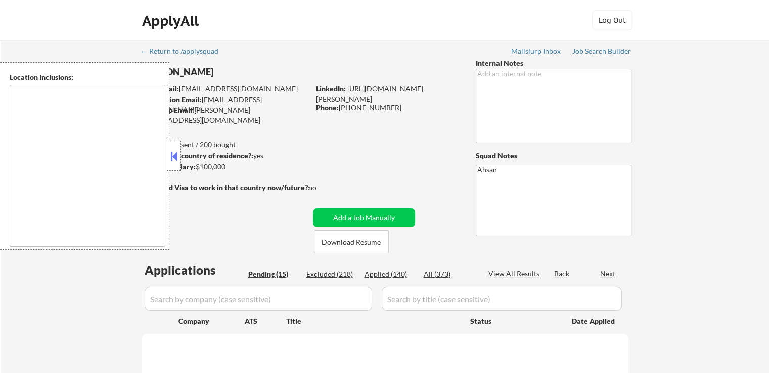
select select ""pending""
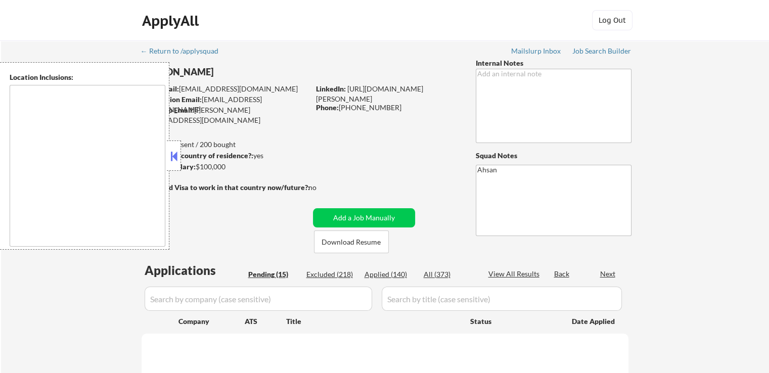
select select ""pending""
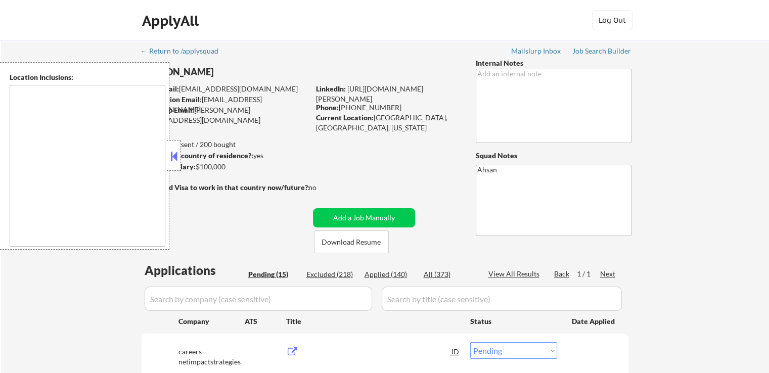
scroll to position [202, 0]
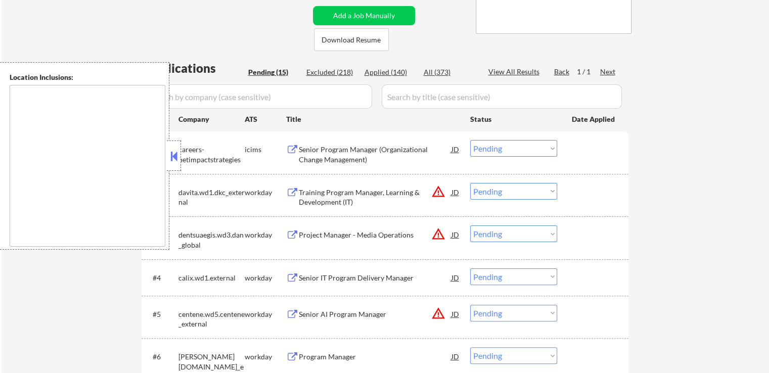
click at [174, 162] on button at bounding box center [173, 156] width 11 height 15
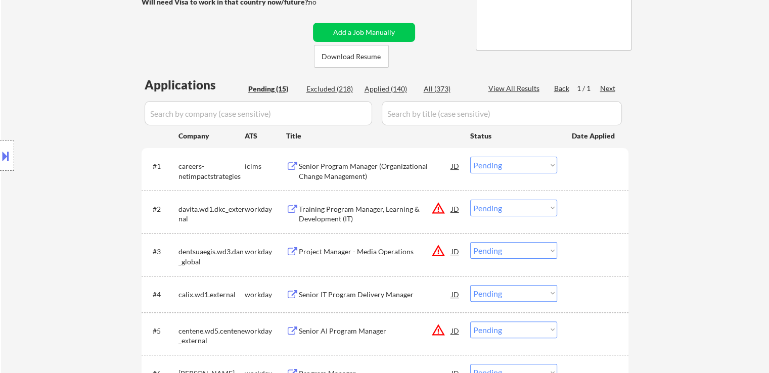
scroll to position [253, 0]
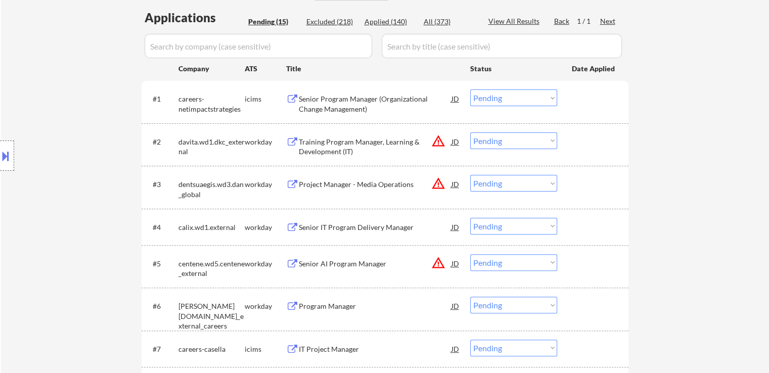
click at [301, 146] on div "Training Program Manager, Learning & Development (IT)" at bounding box center [375, 147] width 153 height 20
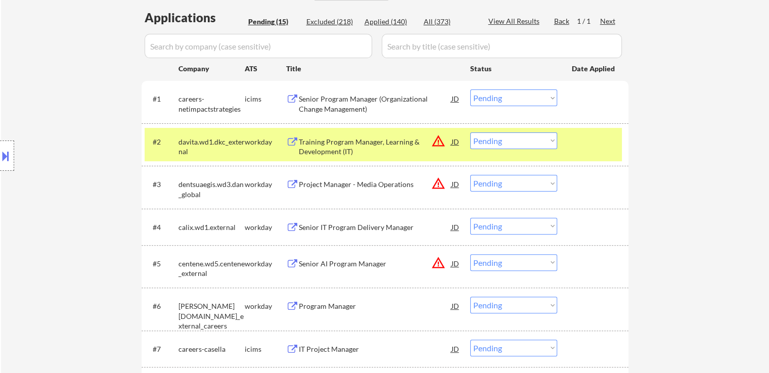
click at [306, 180] on div "Project Manager - Media Operations" at bounding box center [375, 184] width 153 height 10
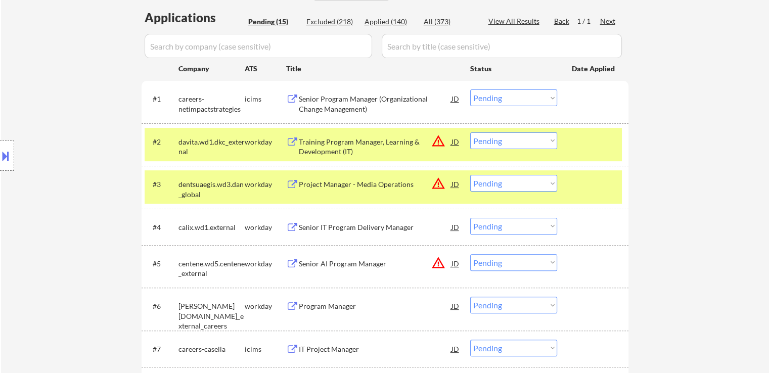
click at [296, 228] on button at bounding box center [292, 228] width 13 height 10
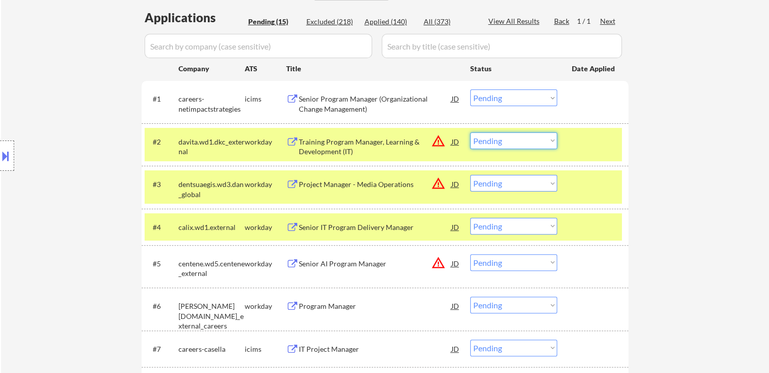
click at [504, 144] on select "Choose an option... Pending Applied Excluded (Questions) Excluded (Expired) Exc…" at bounding box center [513, 140] width 87 height 17
click at [470, 132] on select "Choose an option... Pending Applied Excluded (Questions) Excluded (Expired) Exc…" at bounding box center [513, 140] width 87 height 17
select select ""pending""
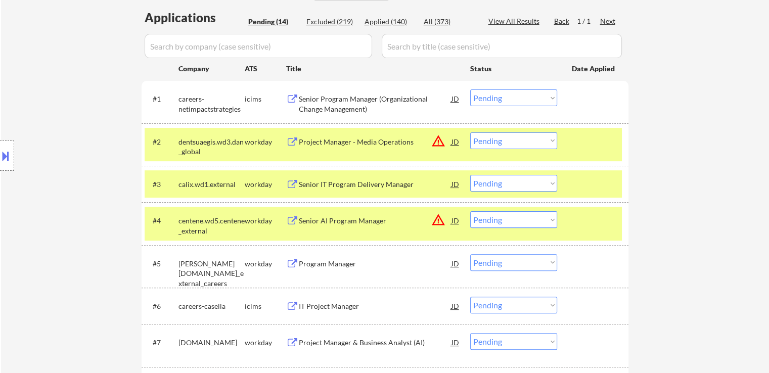
click at [501, 182] on select "Choose an option... Pending Applied Excluded (Questions) Excluded (Expired) Exc…" at bounding box center [513, 183] width 87 height 17
click at [470, 175] on select "Choose an option... Pending Applied Excluded (Questions) Excluded (Expired) Exc…" at bounding box center [513, 183] width 87 height 17
select select ""pending""
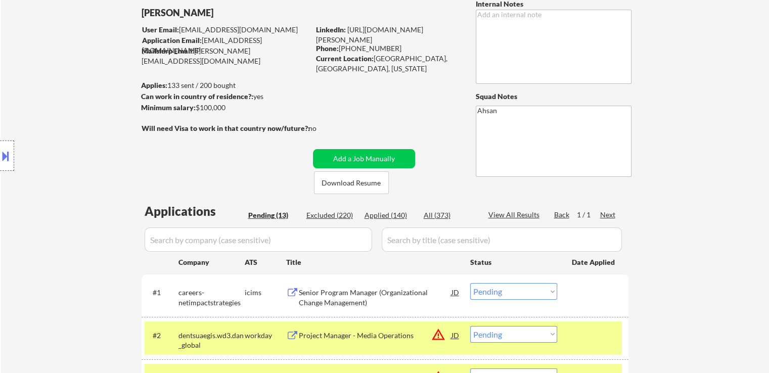
scroll to position [51, 0]
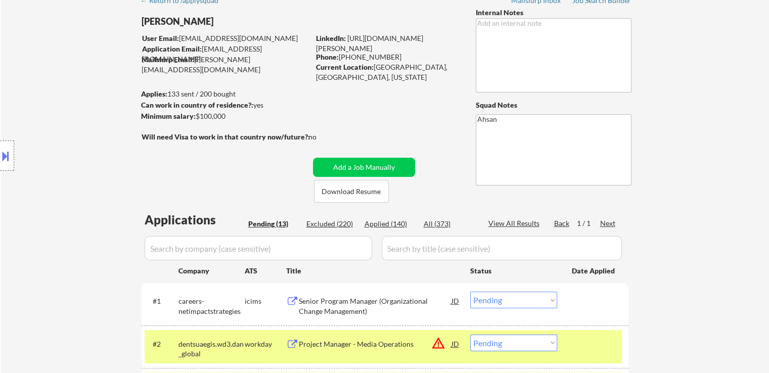
drag, startPoint x: 240, startPoint y: 113, endPoint x: 192, endPoint y: 114, distance: 48.0
click at [192, 114] on div "Minimum salary: $100,000" at bounding box center [225, 116] width 168 height 10
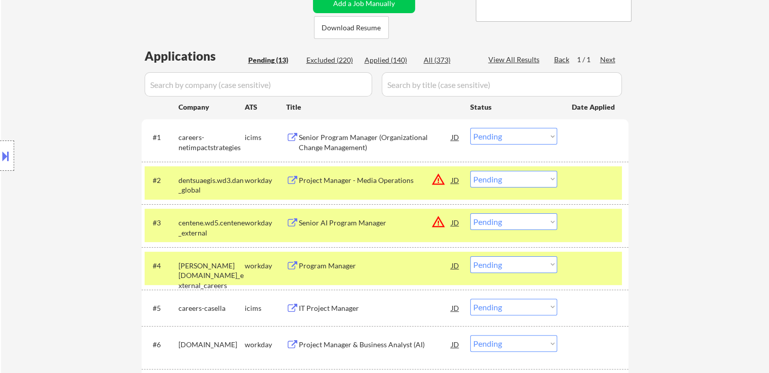
scroll to position [253, 0]
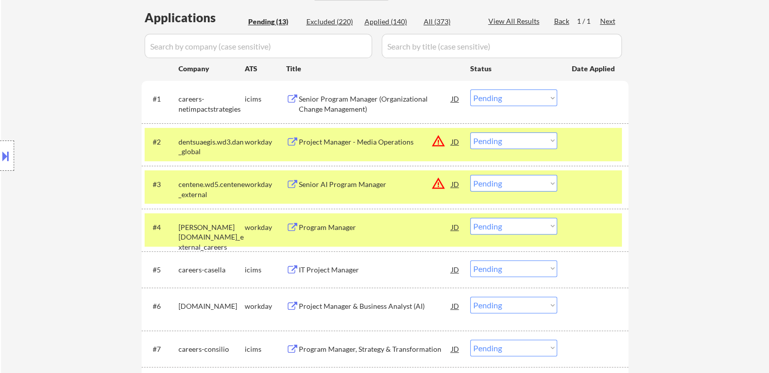
click at [497, 142] on select "Choose an option... Pending Applied Excluded (Questions) Excluded (Expired) Exc…" at bounding box center [513, 140] width 87 height 17
click at [470, 132] on select "Choose an option... Pending Applied Excluded (Questions) Excluded (Expired) Exc…" at bounding box center [513, 140] width 87 height 17
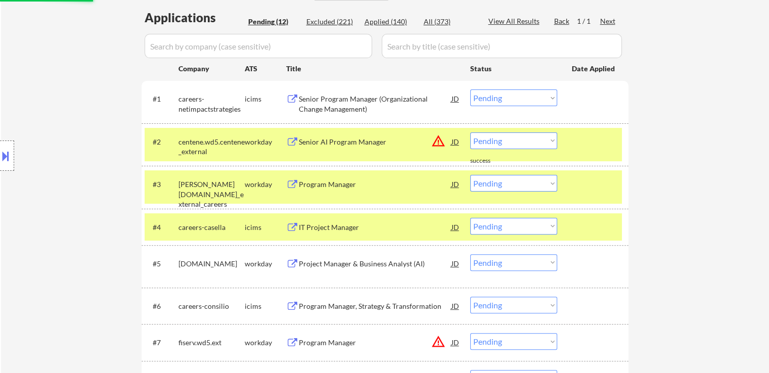
click at [295, 227] on button at bounding box center [292, 228] width 13 height 10
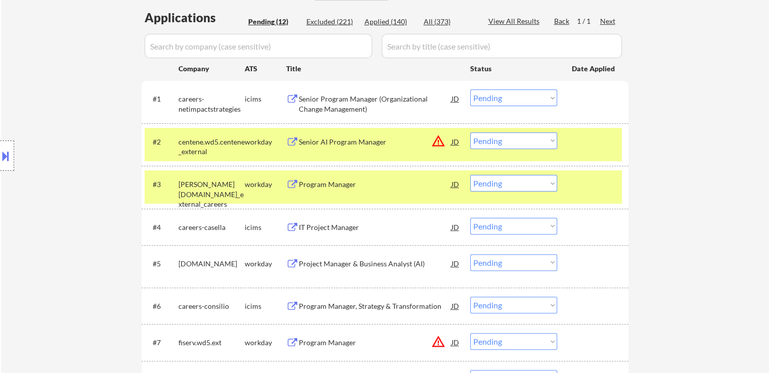
click at [322, 185] on div "Program Manager" at bounding box center [375, 184] width 153 height 10
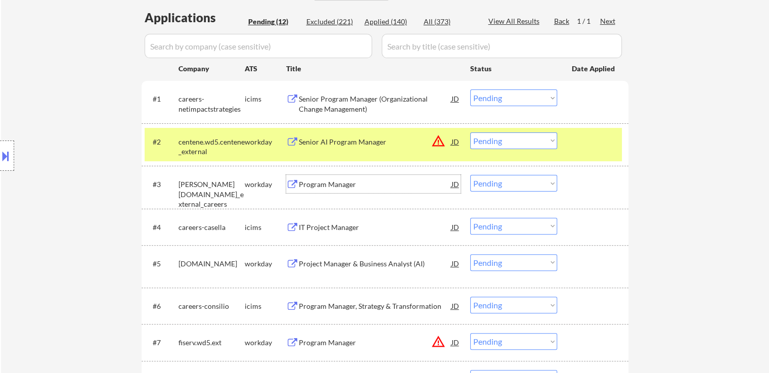
click at [343, 140] on div "Senior AI Program Manager" at bounding box center [375, 142] width 153 height 10
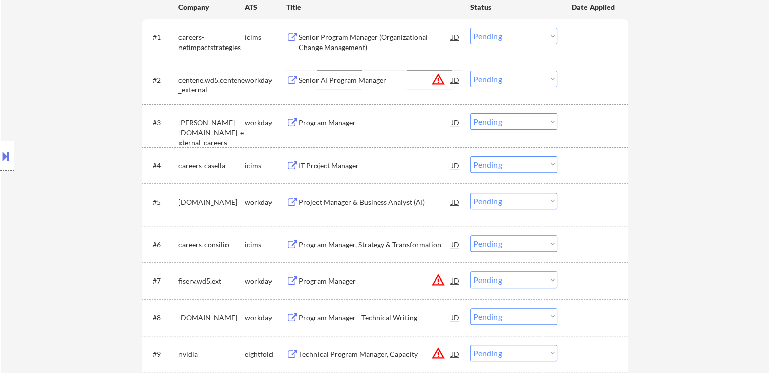
scroll to position [303, 0]
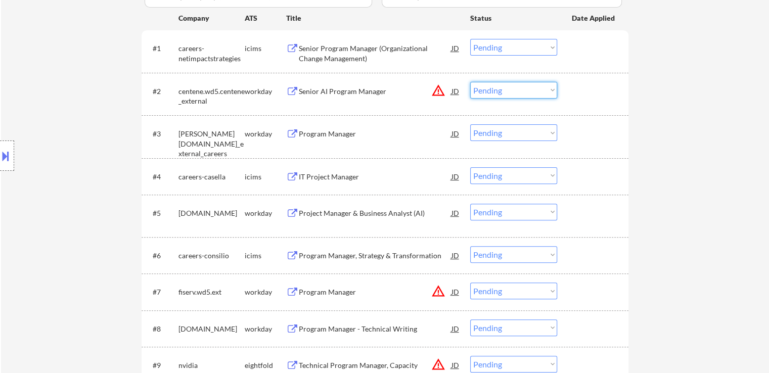
click at [502, 86] on select "Choose an option... Pending Applied Excluded (Questions) Excluded (Expired) Exc…" at bounding box center [513, 90] width 87 height 17
click at [470, 82] on select "Choose an option... Pending Applied Excluded (Questions) Excluded (Expired) Exc…" at bounding box center [513, 90] width 87 height 17
click at [514, 122] on div "#3 [PERSON_NAME][DOMAIN_NAME]_external_careers workday Program Manager JD warni…" at bounding box center [383, 136] width 477 height 33
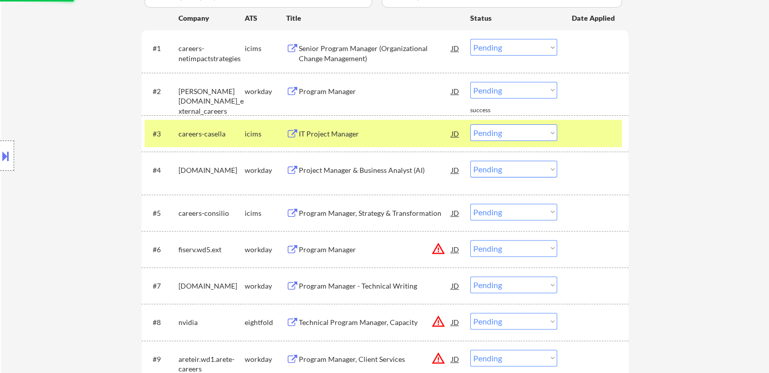
drag, startPoint x: 634, startPoint y: 95, endPoint x: 579, endPoint y: 99, distance: 55.3
click at [635, 95] on div "← Return to /applysquad Mailslurp Inbox Job Search Builder [PERSON_NAME] User E…" at bounding box center [385, 121] width 505 height 768
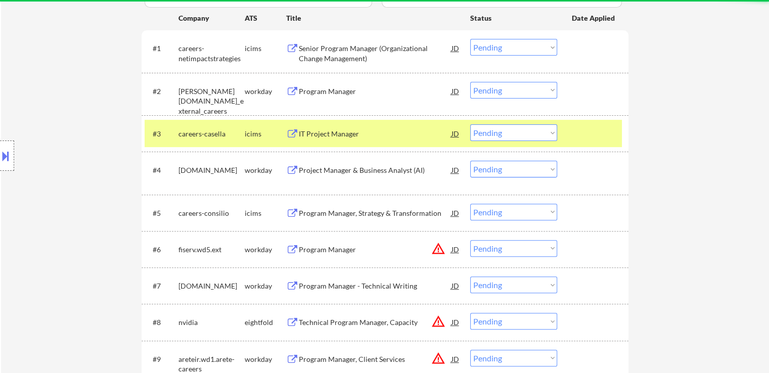
click at [535, 88] on select "Choose an option... Pending Applied Excluded (Questions) Excluded (Expired) Exc…" at bounding box center [513, 90] width 87 height 17
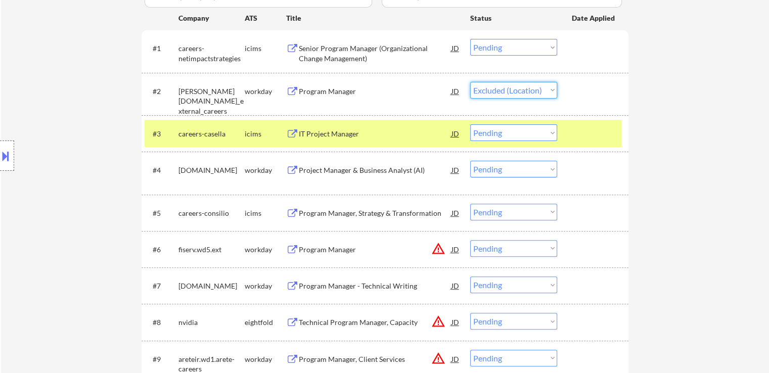
click at [470, 82] on select "Choose an option... Pending Applied Excluded (Questions) Excluded (Expired) Exc…" at bounding box center [513, 90] width 87 height 17
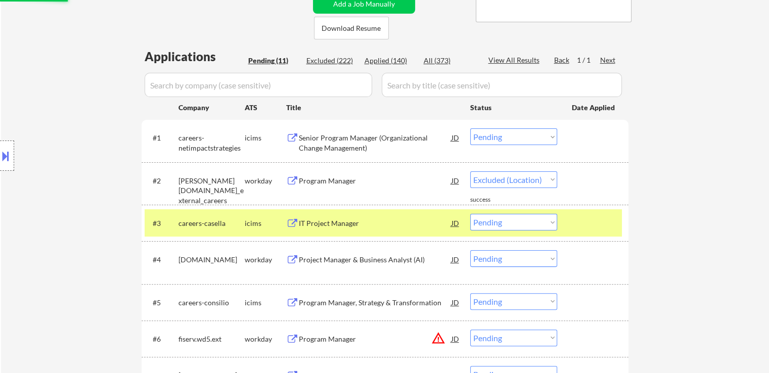
scroll to position [202, 0]
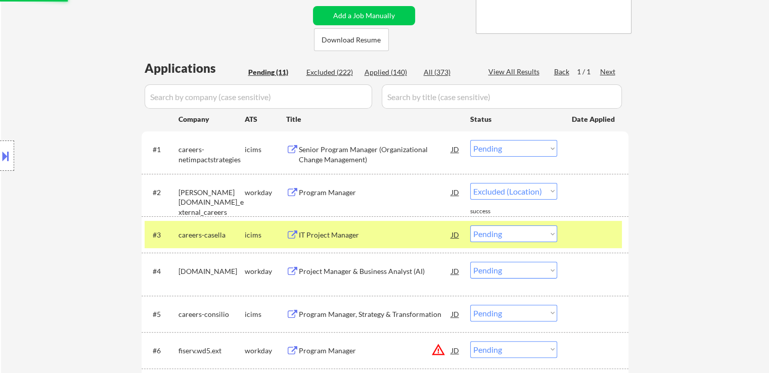
select select ""pending""
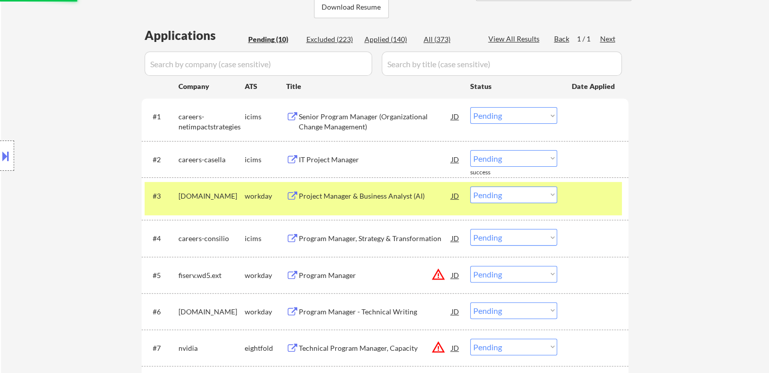
scroll to position [303, 0]
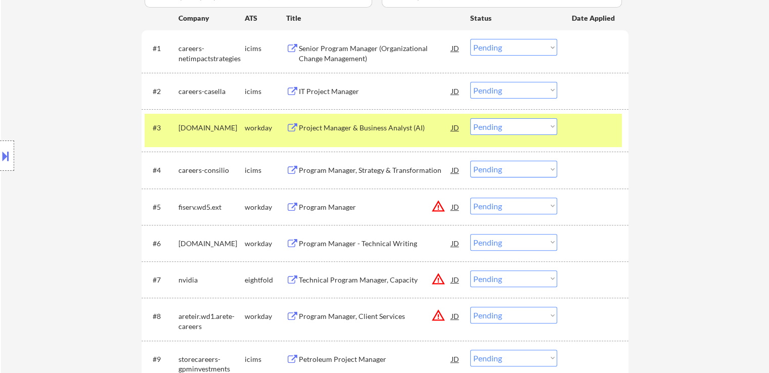
click at [300, 128] on div "Project Manager & Business Analyst (AI)" at bounding box center [375, 128] width 153 height 10
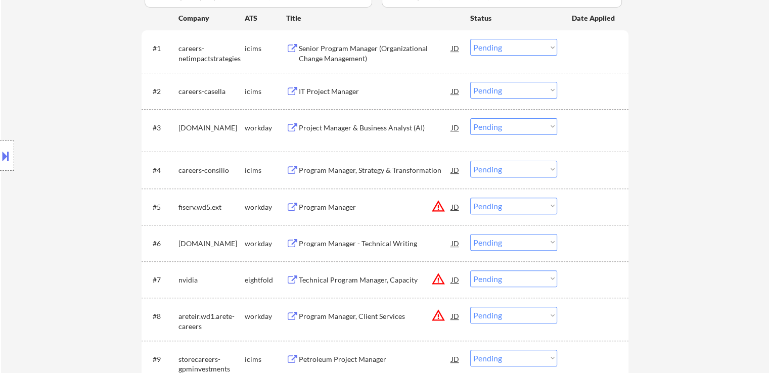
click at [299, 203] on div "Program Manager" at bounding box center [375, 207] width 153 height 10
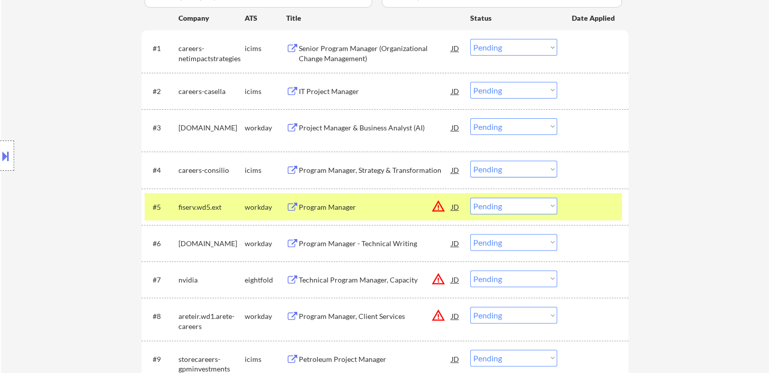
click at [298, 241] on button at bounding box center [292, 244] width 13 height 10
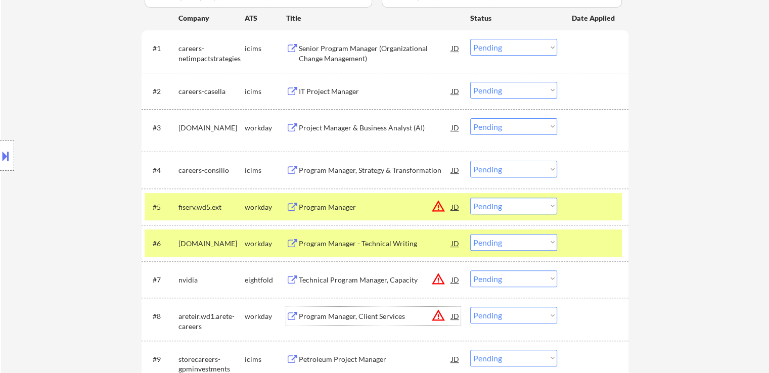
click at [302, 313] on div "Program Manager, Client Services" at bounding box center [375, 316] width 153 height 10
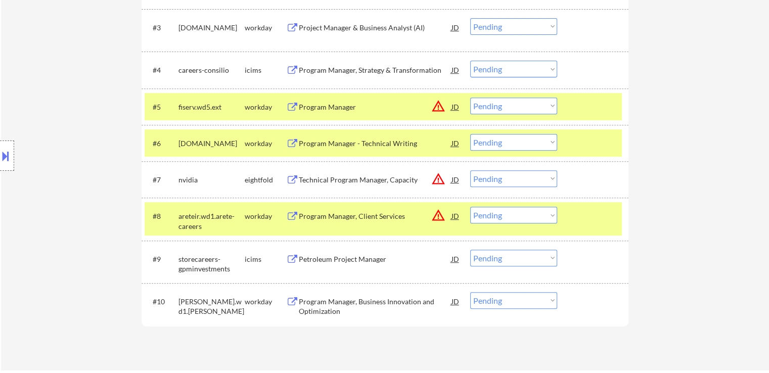
scroll to position [404, 0]
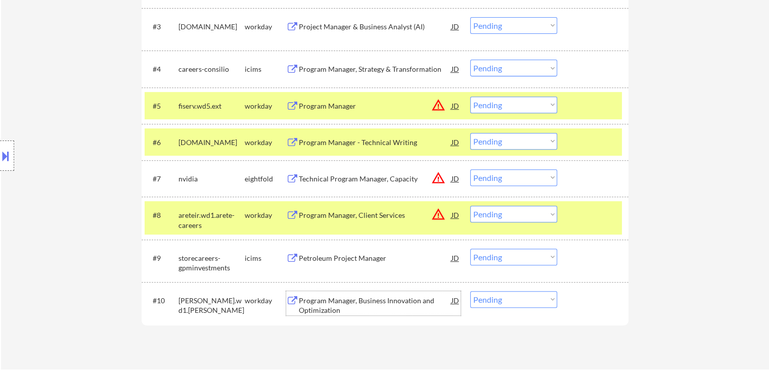
click at [310, 300] on div "Program Manager, Business Innovation and Optimization" at bounding box center [375, 306] width 153 height 20
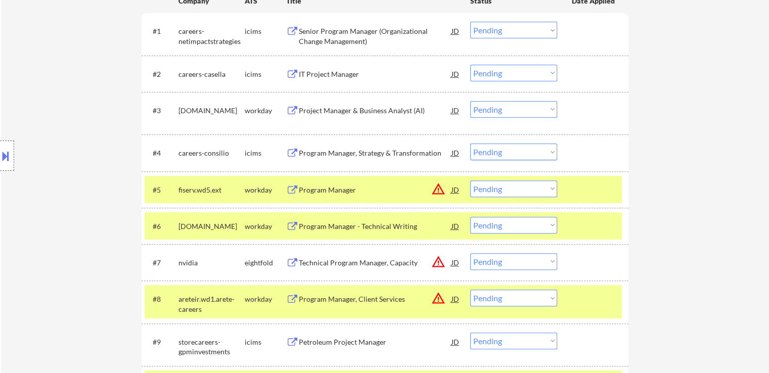
scroll to position [303, 0]
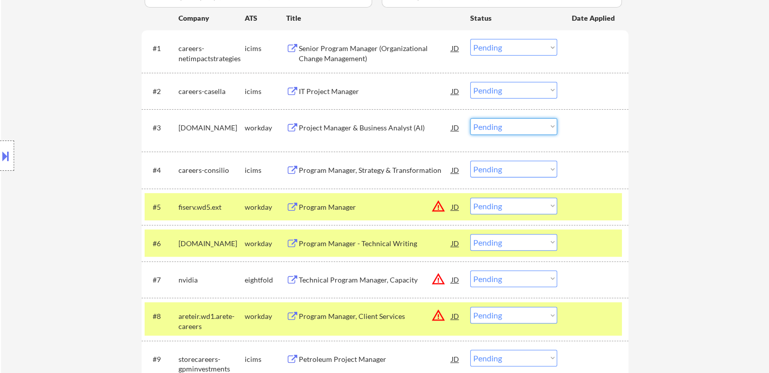
click at [521, 128] on select "Choose an option... Pending Applied Excluded (Questions) Excluded (Expired) Exc…" at bounding box center [513, 126] width 87 height 17
click at [470, 118] on select "Choose an option... Pending Applied Excluded (Questions) Excluded (Expired) Exc…" at bounding box center [513, 126] width 87 height 17
select select ""pending""
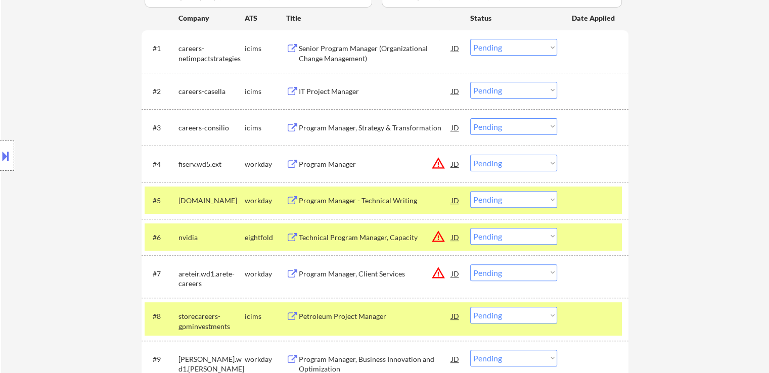
click at [501, 167] on select "Choose an option... Pending Applied Excluded (Questions) Excluded (Expired) Exc…" at bounding box center [513, 163] width 87 height 17
select select ""excluded__location_""
click at [470, 155] on select "Choose an option... Pending Applied Excluded (Questions) Excluded (Expired) Exc…" at bounding box center [513, 163] width 87 height 17
drag, startPoint x: 501, startPoint y: 236, endPoint x: 504, endPoint y: 243, distance: 7.5
click at [502, 237] on select "Choose an option... Pending Applied Excluded (Questions) Excluded (Expired) Exc…" at bounding box center [513, 236] width 87 height 17
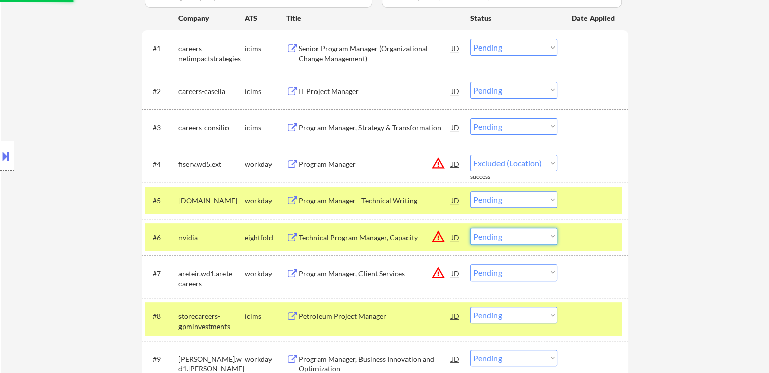
select select ""excluded__location_""
click at [470, 228] on select "Choose an option... Pending Applied Excluded (Questions) Excluded (Expired) Exc…" at bounding box center [513, 236] width 87 height 17
select select ""pending""
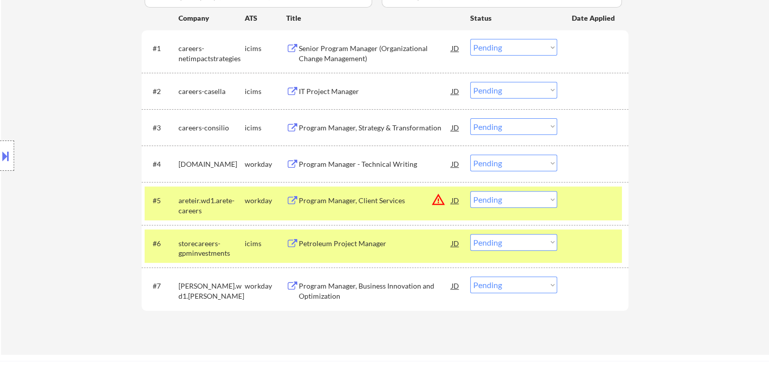
click at [506, 197] on select "Choose an option... Pending Applied Excluded (Questions) Excluded (Expired) Exc…" at bounding box center [513, 199] width 87 height 17
click at [470, 191] on select "Choose an option... Pending Applied Excluded (Questions) Excluded (Expired) Exc…" at bounding box center [513, 199] width 87 height 17
select select ""pending""
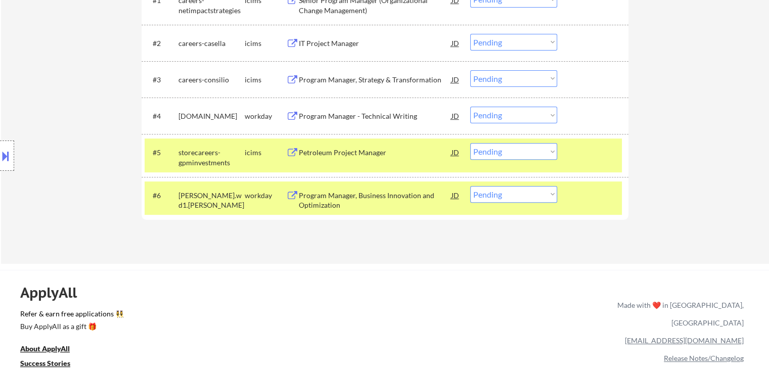
scroll to position [354, 0]
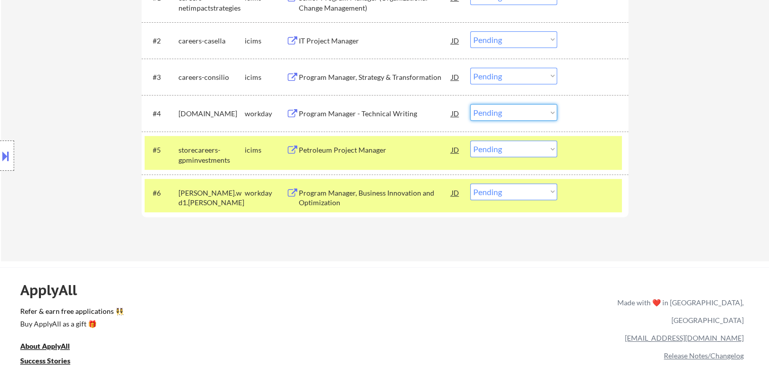
drag, startPoint x: 503, startPoint y: 112, endPoint x: 509, endPoint y: 119, distance: 9.7
click at [504, 112] on select "Choose an option... Pending Applied Excluded (Questions) Excluded (Expired) Exc…" at bounding box center [513, 112] width 87 height 17
click at [470, 104] on select "Choose an option... Pending Applied Excluded (Questions) Excluded (Expired) Exc…" at bounding box center [513, 112] width 87 height 17
select select ""pending""
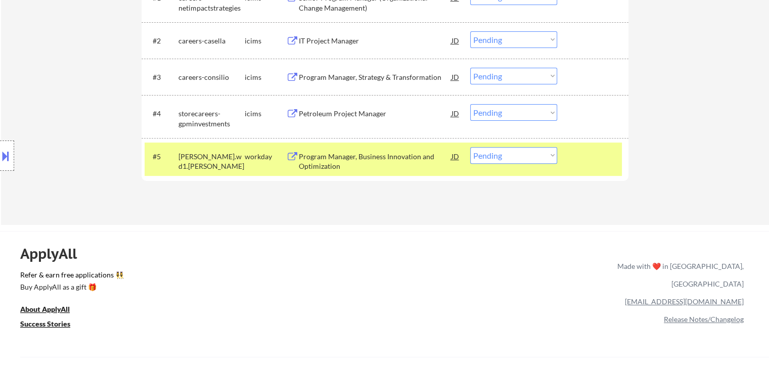
drag, startPoint x: 498, startPoint y: 154, endPoint x: 502, endPoint y: 160, distance: 7.3
click at [499, 154] on select "Choose an option... Pending Applied Excluded (Questions) Excluded (Expired) Exc…" at bounding box center [513, 155] width 87 height 17
select select ""applied""
click at [470, 147] on select "Choose an option... Pending Applied Excluded (Questions) Excluded (Expired) Exc…" at bounding box center [513, 155] width 87 height 17
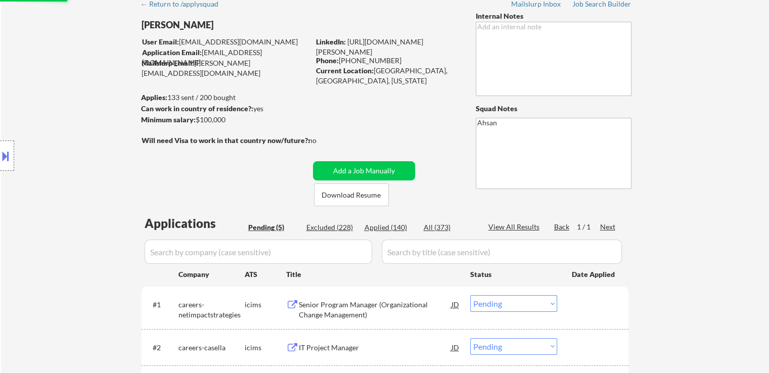
scroll to position [101, 0]
